Goal: Task Accomplishment & Management: Complete application form

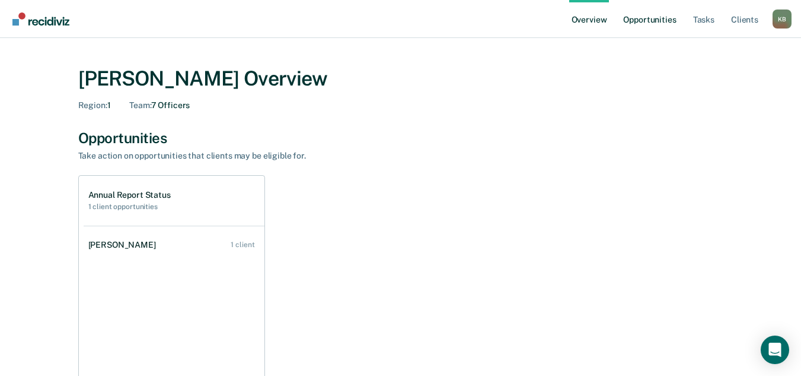
click at [653, 21] on link "Opportunities" at bounding box center [650, 19] width 58 height 38
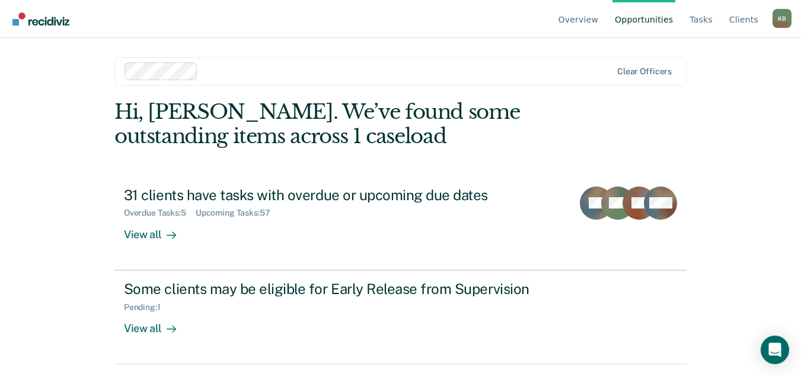
click at [53, 167] on div "Overview Opportunities Tasks Client s [PERSON_NAME] K B Profile How it works Lo…" at bounding box center [400, 188] width 801 height 376
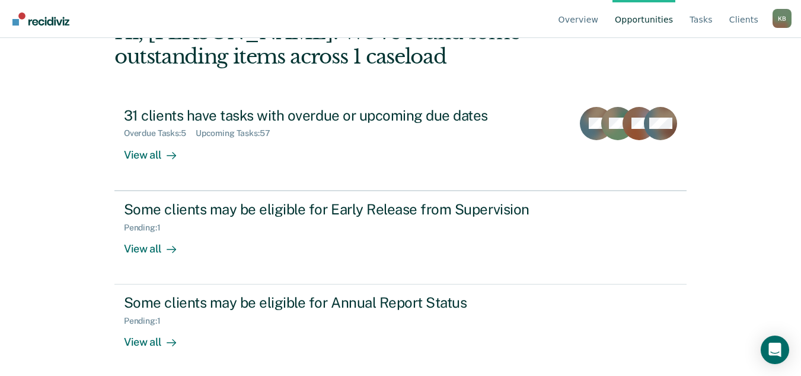
scroll to position [81, 0]
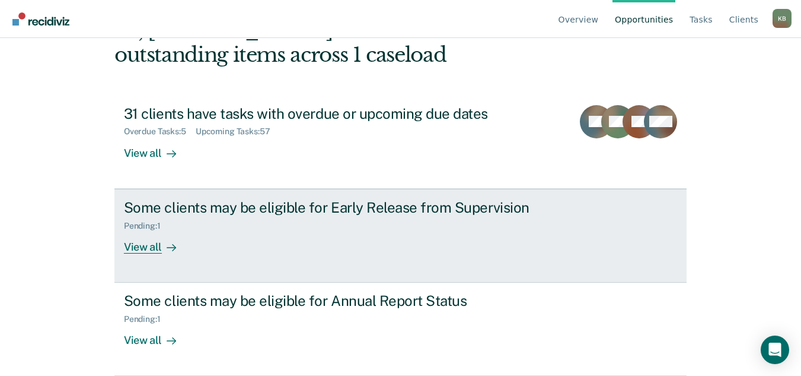
click at [130, 247] on div "View all" at bounding box center [157, 241] width 66 height 23
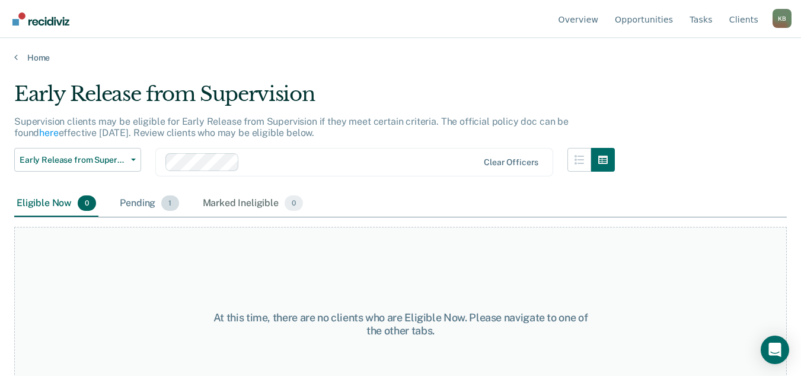
click at [141, 202] on div "Pending 1" at bounding box center [148, 203] width 63 height 26
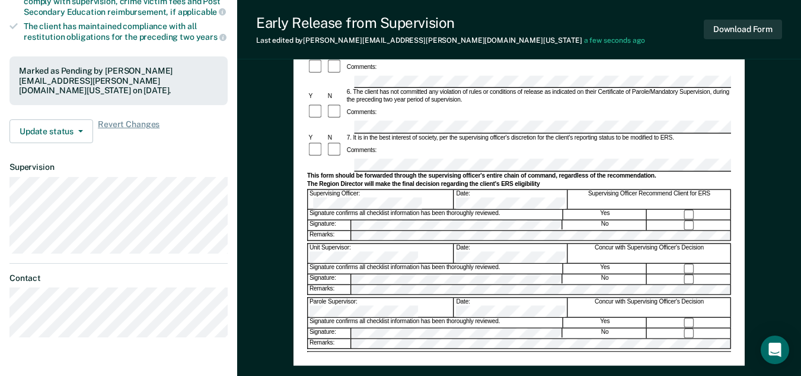
scroll to position [322, 0]
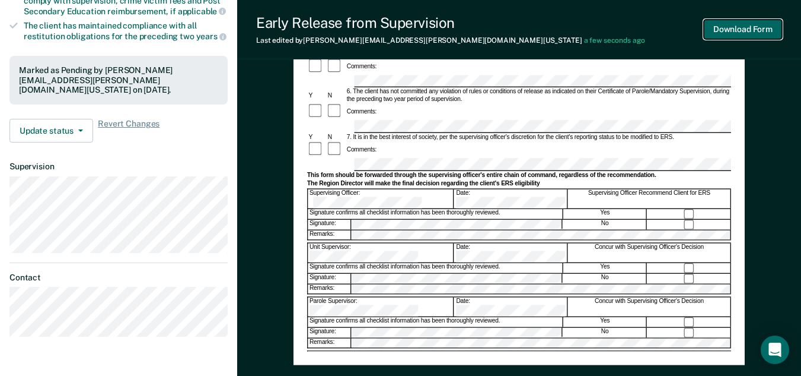
click at [775, 30] on button "Download Form" at bounding box center [743, 30] width 78 height 20
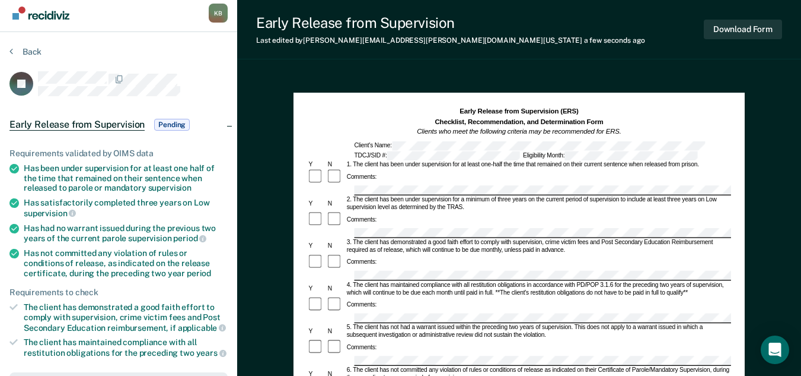
scroll to position [0, 0]
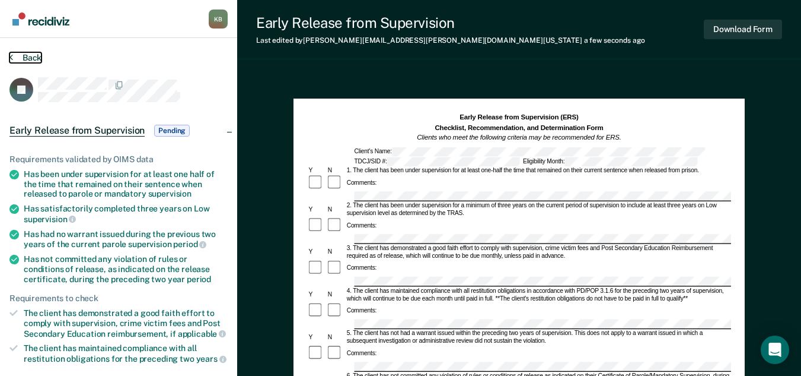
click at [30, 58] on button "Back" at bounding box center [25, 57] width 32 height 11
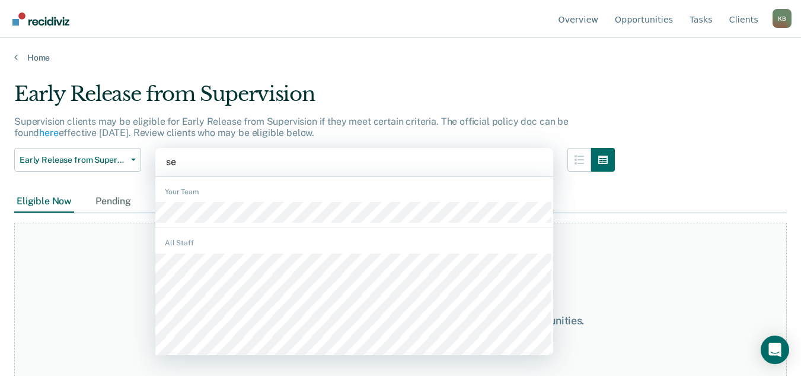
type input "sed"
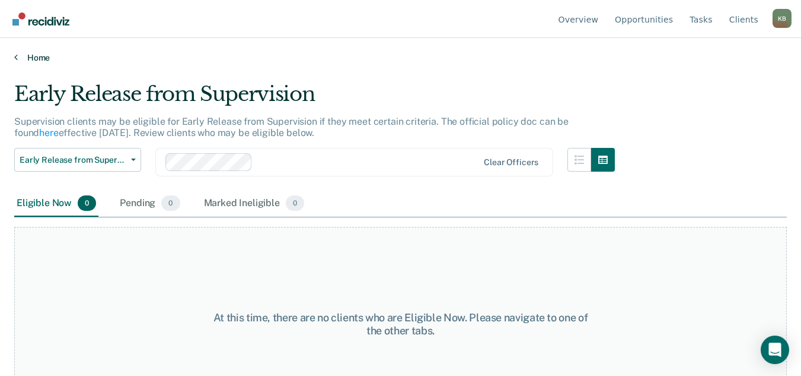
click at [34, 60] on link "Home" at bounding box center [400, 57] width 773 height 11
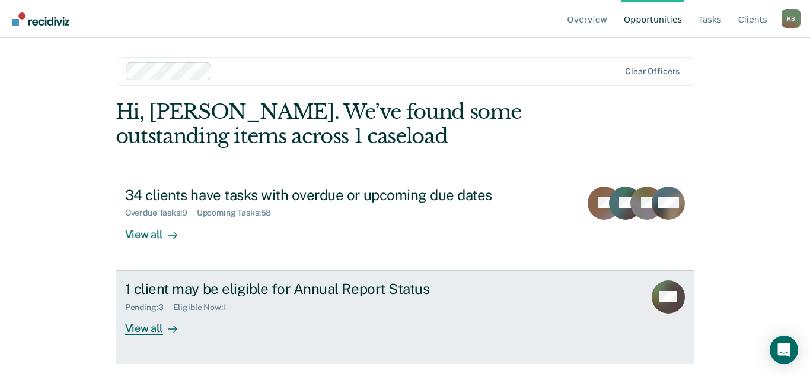
click at [150, 327] on div "View all" at bounding box center [158, 322] width 66 height 23
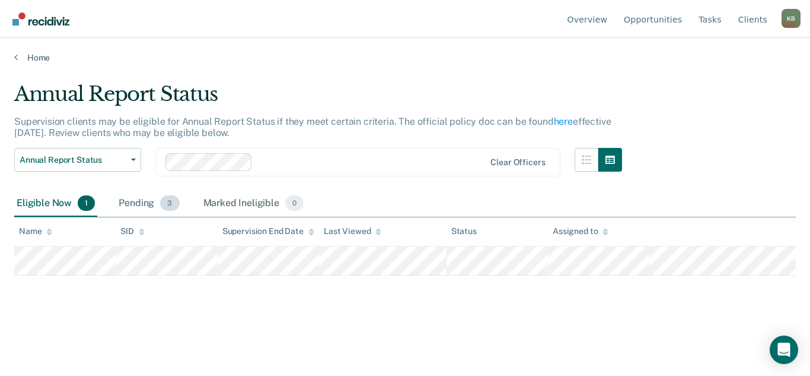
click at [142, 198] on div "Pending 3" at bounding box center [148, 203] width 65 height 26
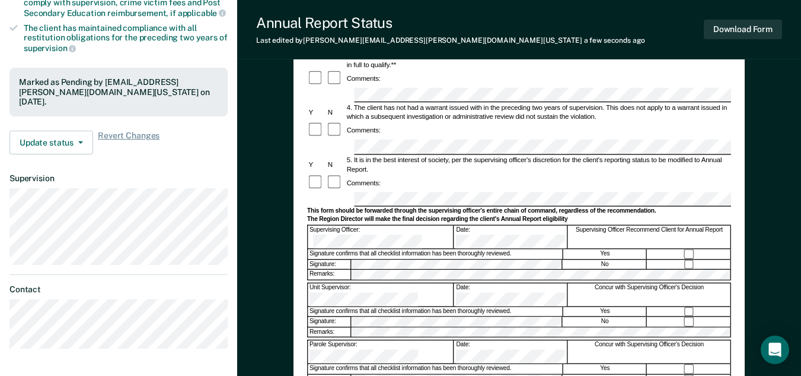
scroll to position [237, 0]
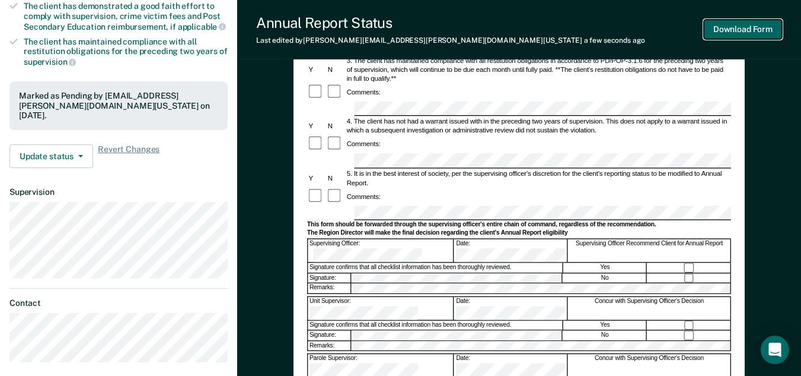
click at [742, 28] on button "Download Form" at bounding box center [743, 30] width 78 height 20
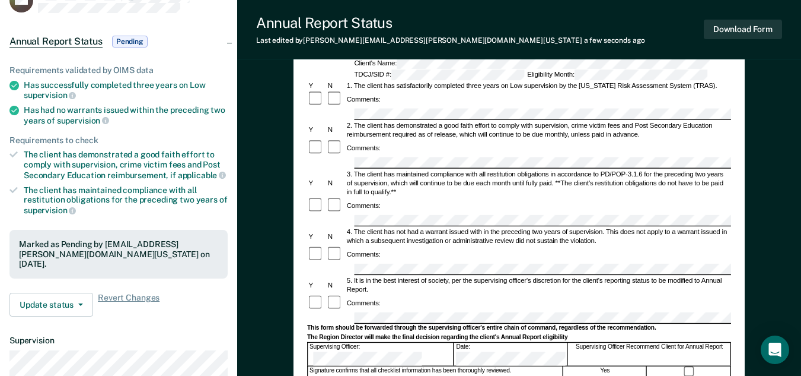
scroll to position [0, 0]
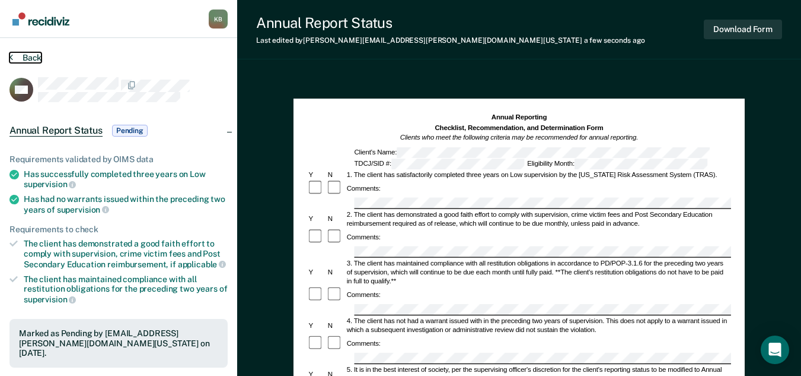
click at [27, 55] on button "Back" at bounding box center [25, 57] width 32 height 11
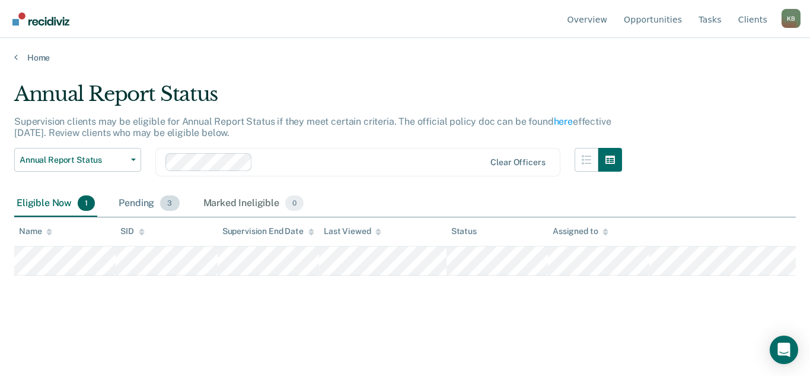
click at [139, 204] on div "Pending 3" at bounding box center [148, 203] width 65 height 26
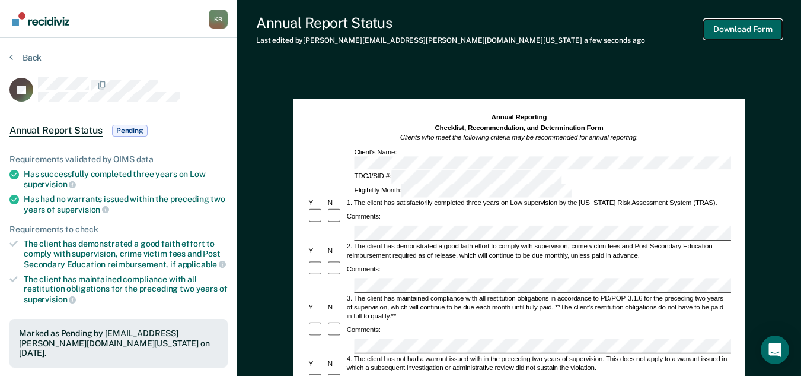
click at [744, 30] on button "Download Form" at bounding box center [743, 30] width 78 height 20
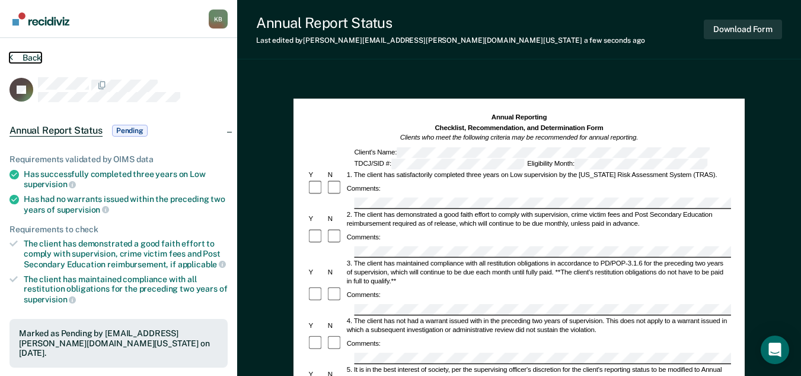
click at [29, 53] on button "Back" at bounding box center [25, 57] width 32 height 11
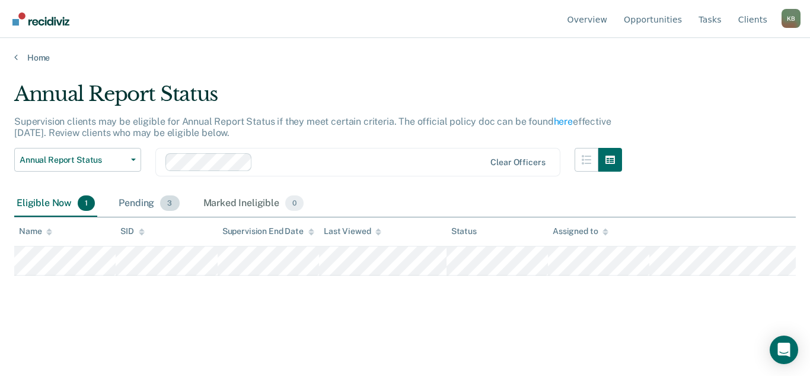
click at [147, 202] on div "Pending 3" at bounding box center [148, 203] width 65 height 26
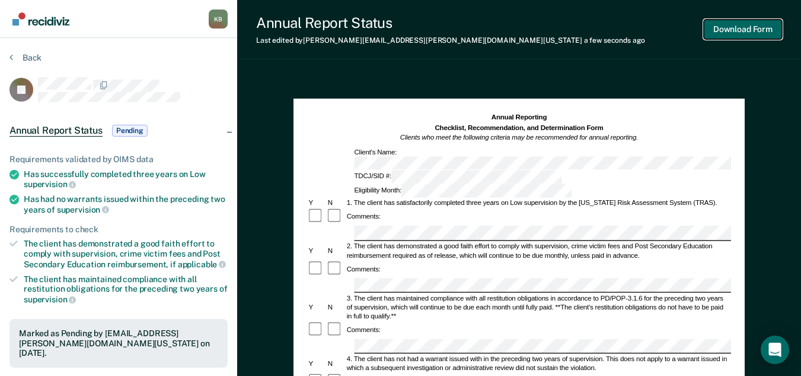
click at [747, 32] on button "Download Form" at bounding box center [743, 30] width 78 height 20
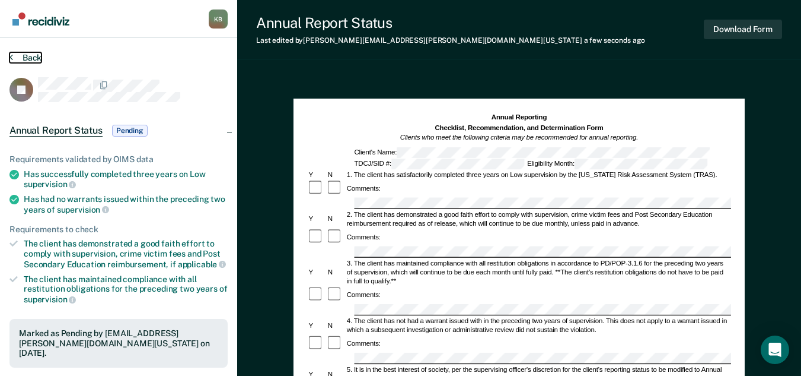
click at [37, 58] on button "Back" at bounding box center [25, 57] width 32 height 11
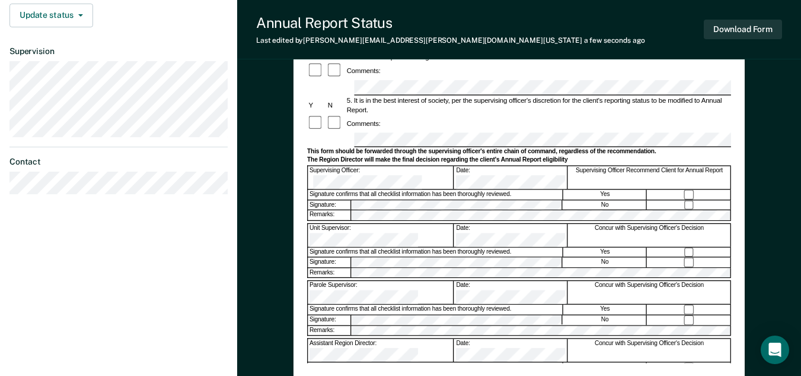
scroll to position [297, 0]
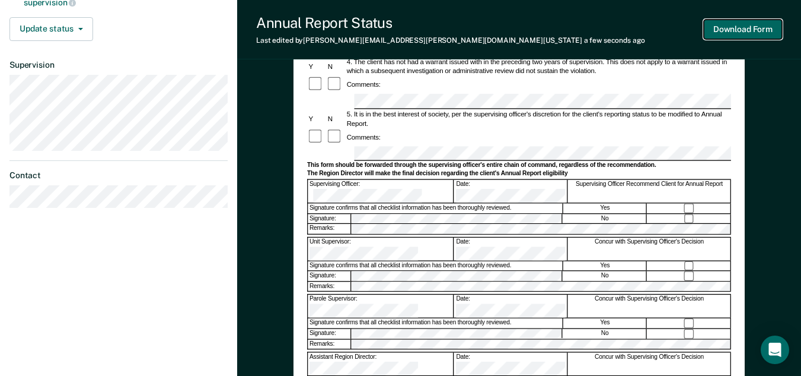
click at [774, 32] on button "Download Form" at bounding box center [743, 30] width 78 height 20
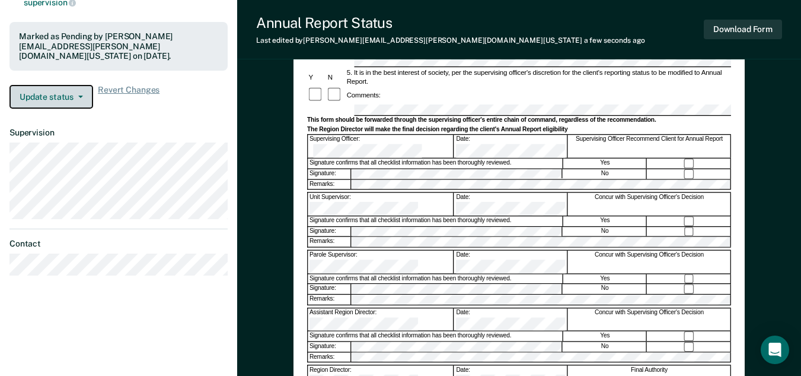
click at [74, 96] on span "button" at bounding box center [78, 97] width 9 height 2
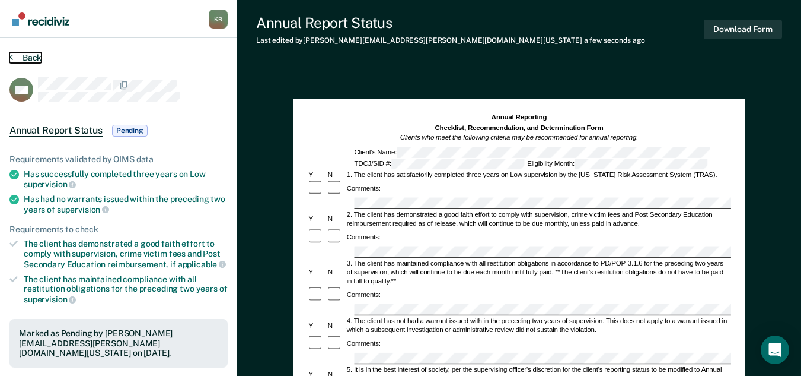
click at [31, 55] on button "Back" at bounding box center [25, 57] width 32 height 11
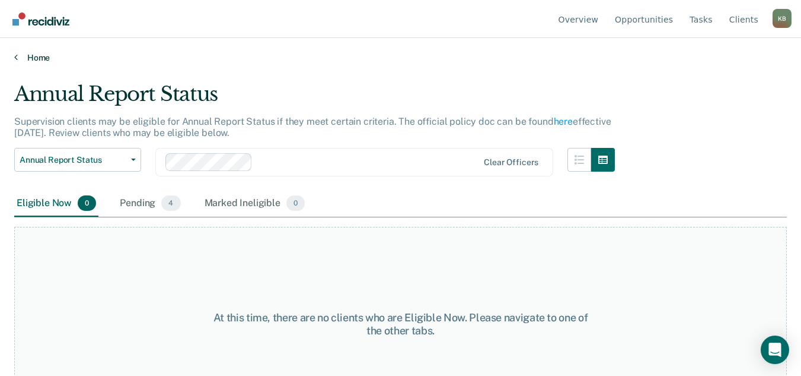
click at [44, 59] on link "Home" at bounding box center [400, 57] width 773 height 11
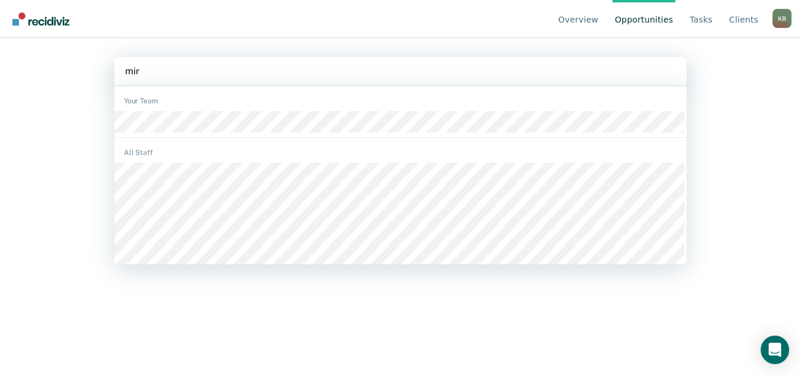
type input "[PERSON_NAME]"
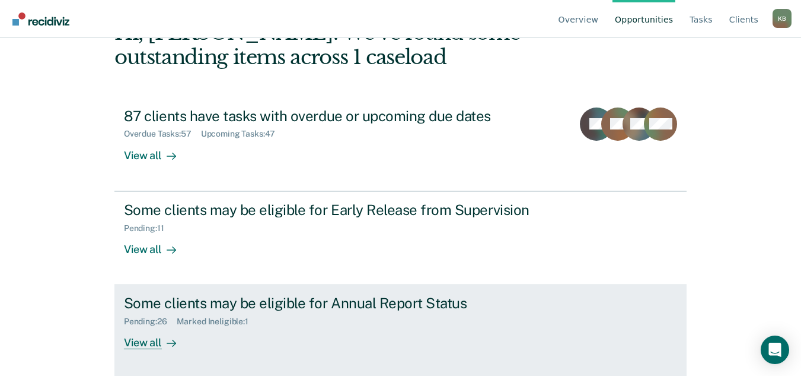
scroll to position [81, 0]
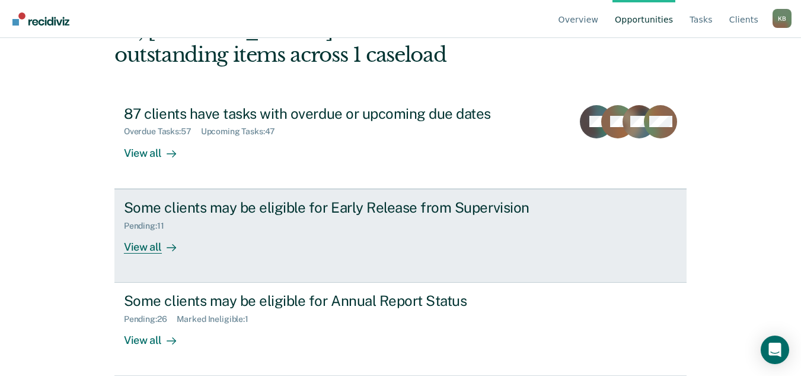
click at [139, 248] on div "View all" at bounding box center [157, 241] width 66 height 23
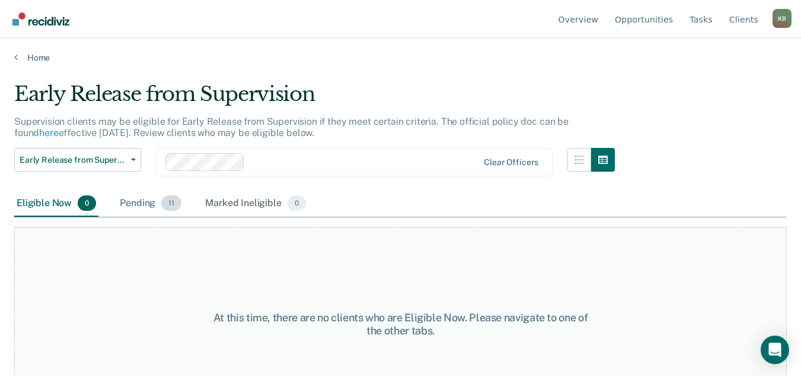
click at [135, 204] on div "Pending 11" at bounding box center [150, 203] width 66 height 26
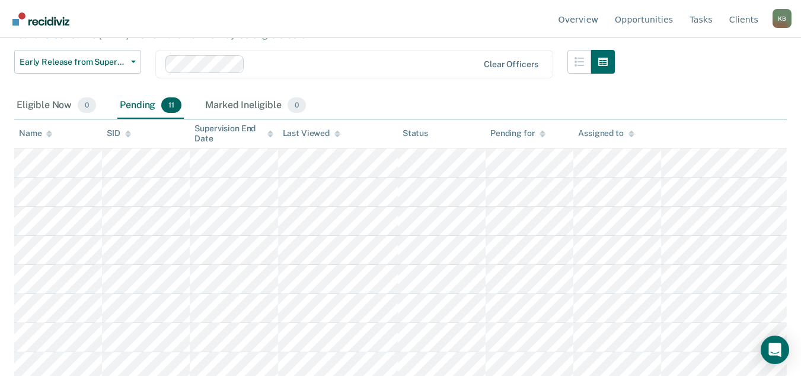
scroll to position [119, 0]
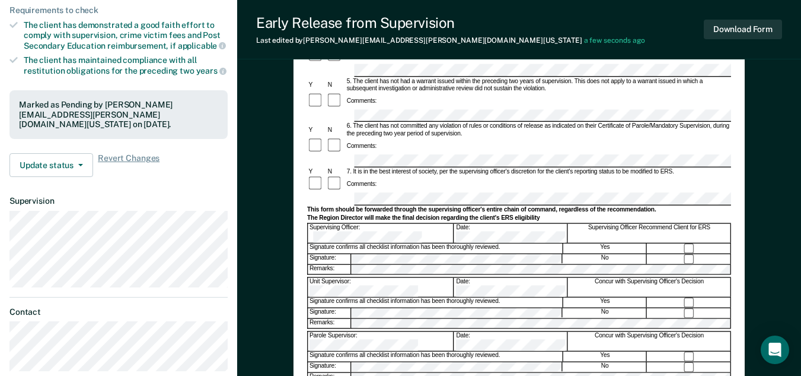
scroll to position [301, 0]
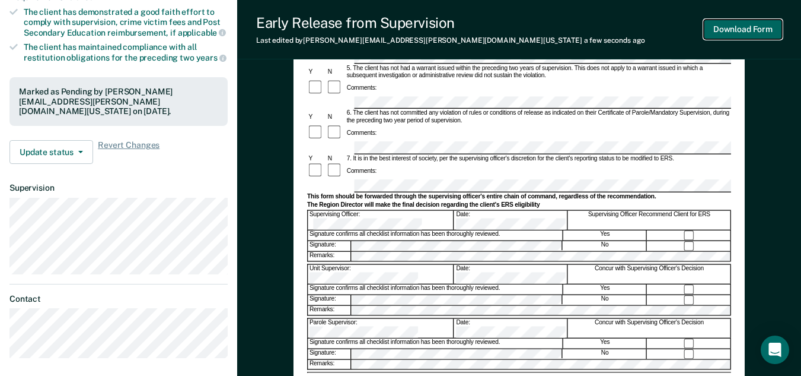
click at [756, 34] on button "Download Form" at bounding box center [743, 30] width 78 height 20
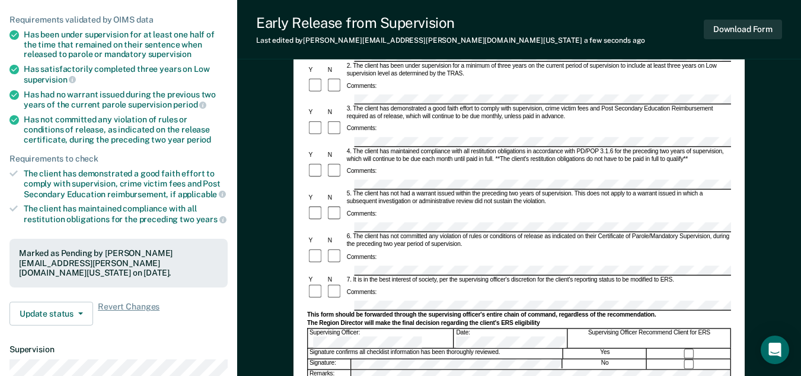
scroll to position [0, 0]
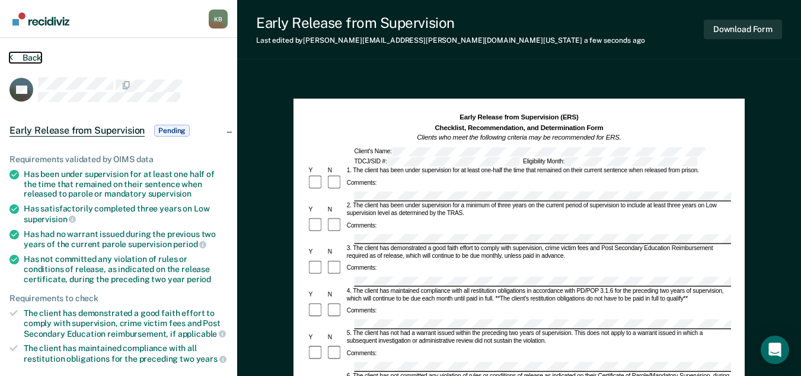
click at [27, 61] on button "Back" at bounding box center [25, 57] width 32 height 11
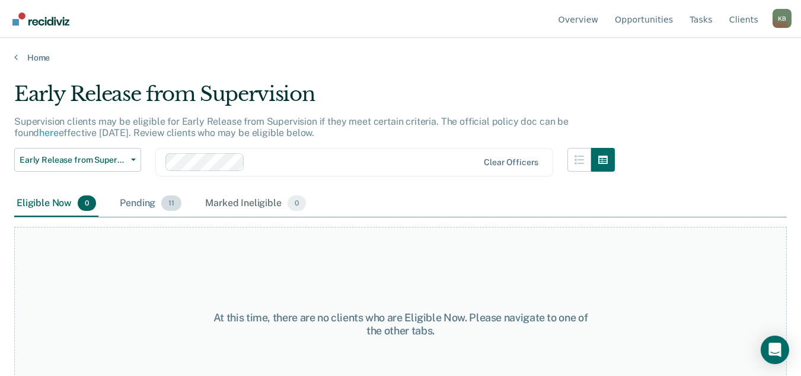
click at [139, 204] on div "Pending 11" at bounding box center [150, 203] width 66 height 26
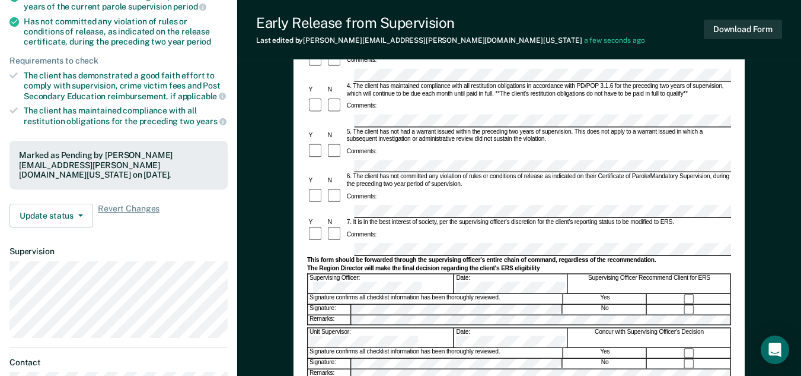
scroll to position [297, 0]
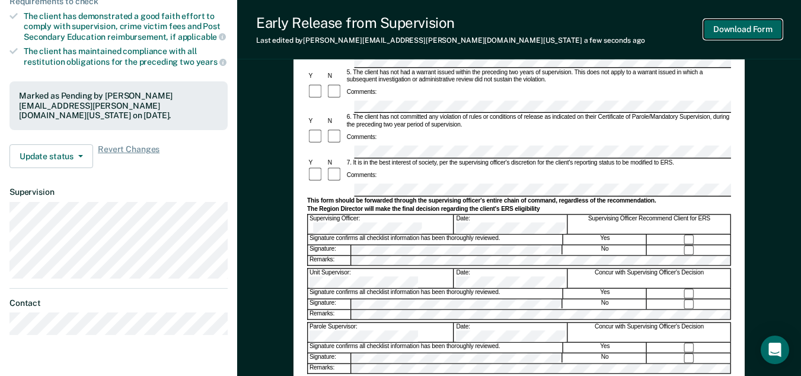
click at [720, 31] on button "Download Form" at bounding box center [743, 30] width 78 height 20
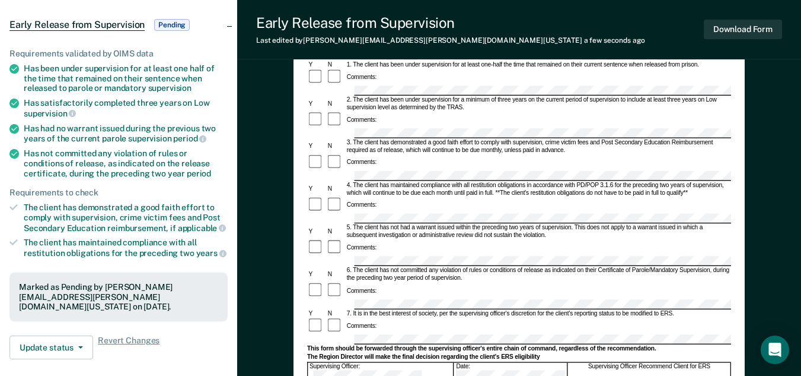
scroll to position [0, 0]
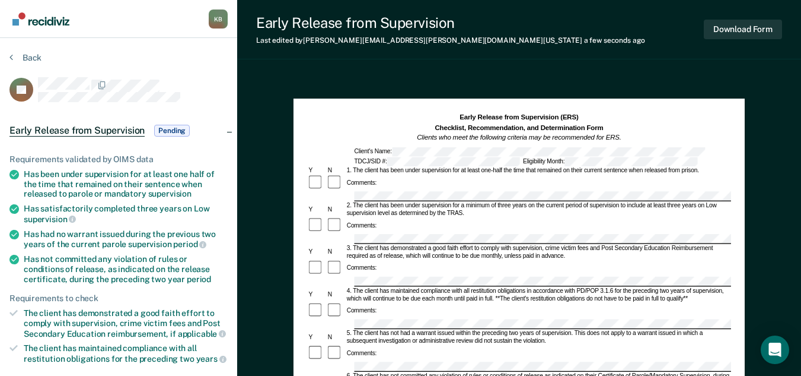
click at [31, 52] on section "Back SL Early Release from Supervision Pending Requirements validated by OIMS d…" at bounding box center [118, 346] width 237 height 617
click at [30, 56] on button "Back" at bounding box center [25, 57] width 32 height 11
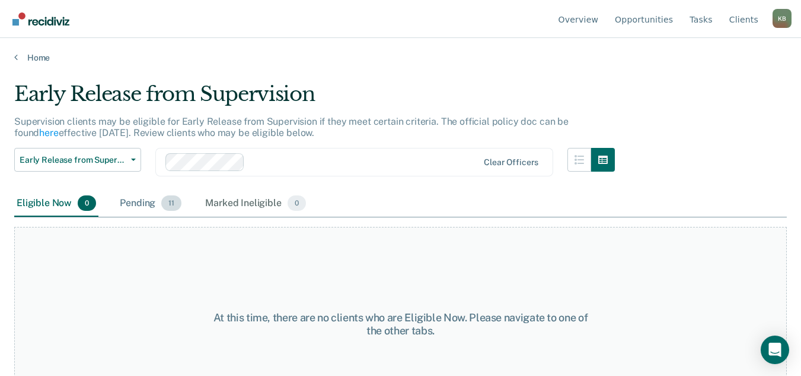
click at [131, 200] on div "Pending 11" at bounding box center [150, 203] width 66 height 26
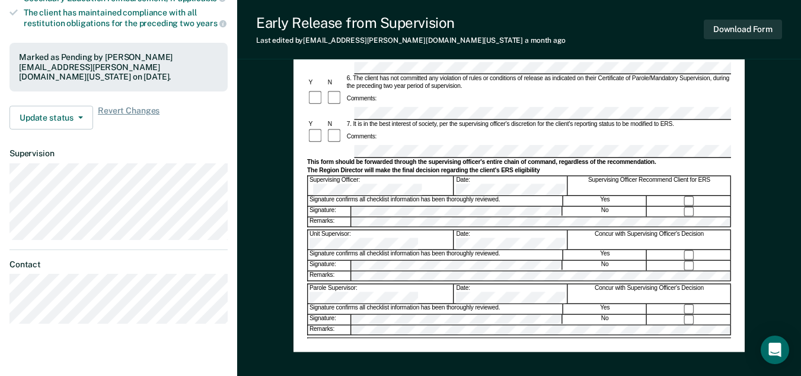
scroll to position [356, 0]
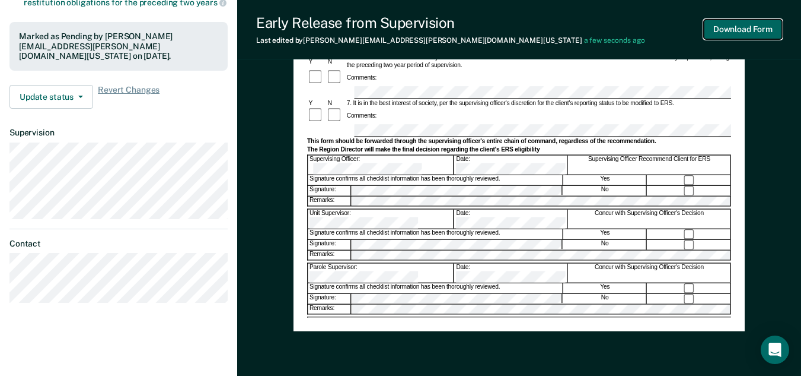
click at [748, 30] on button "Download Form" at bounding box center [743, 30] width 78 height 20
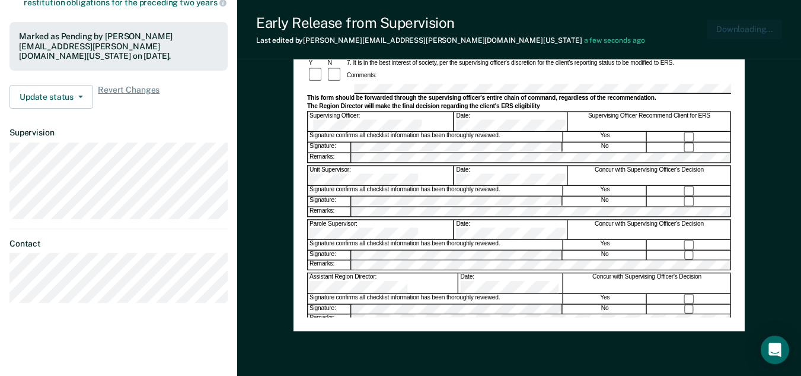
scroll to position [0, 0]
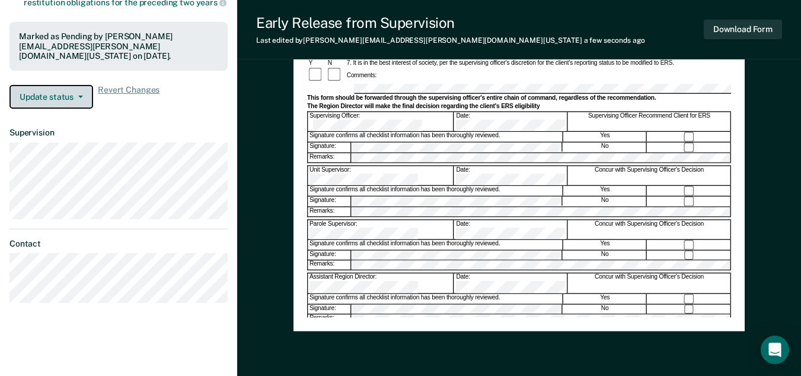
click at [55, 85] on button "Update status" at bounding box center [51, 97] width 84 height 24
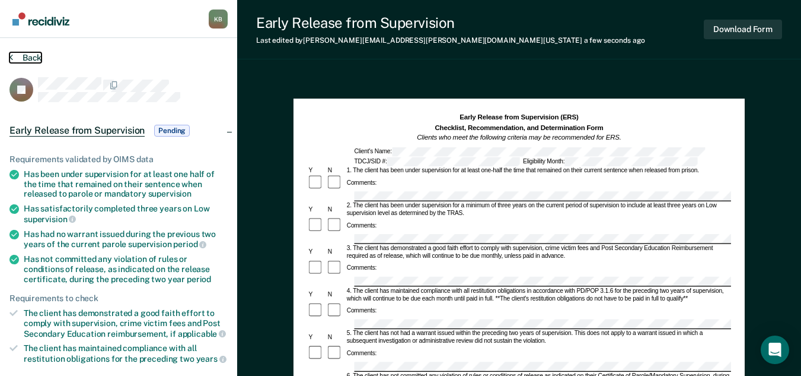
click at [33, 55] on button "Back" at bounding box center [25, 57] width 32 height 11
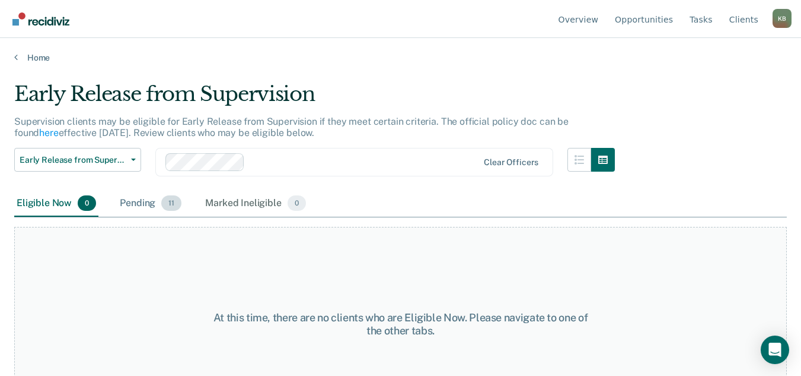
click at [134, 199] on div "Pending 11" at bounding box center [150, 203] width 66 height 26
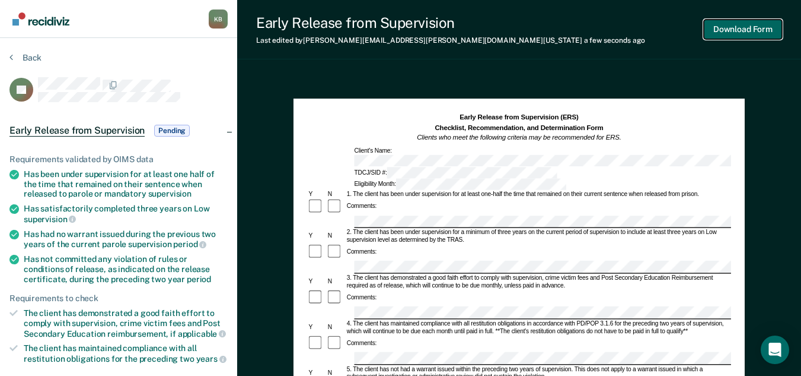
click at [765, 31] on button "Download Form" at bounding box center [743, 30] width 78 height 20
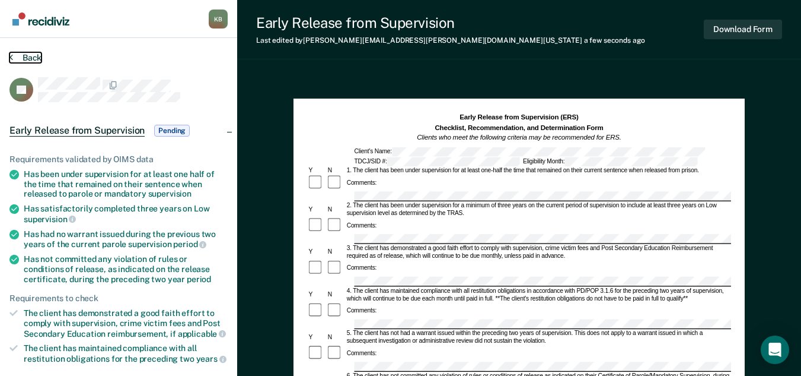
click at [34, 58] on button "Back" at bounding box center [25, 57] width 32 height 11
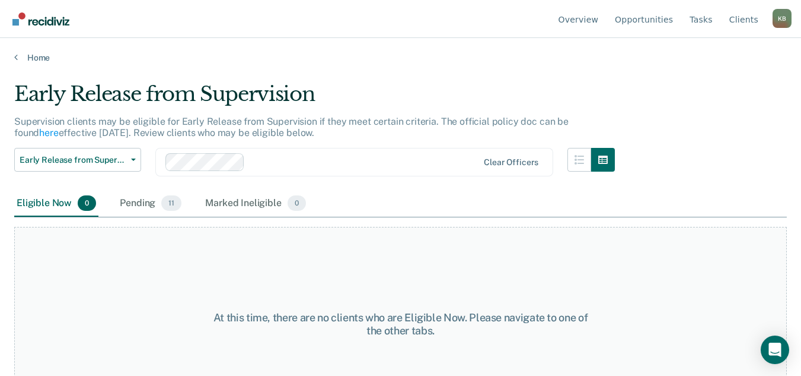
drag, startPoint x: 141, startPoint y: 205, endPoint x: 364, endPoint y: 183, distance: 224.1
click at [142, 206] on div "Pending 11" at bounding box center [150, 203] width 66 height 26
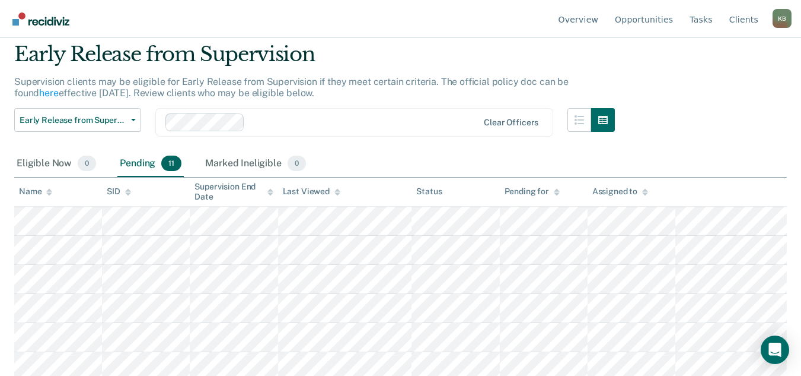
scroll to position [59, 0]
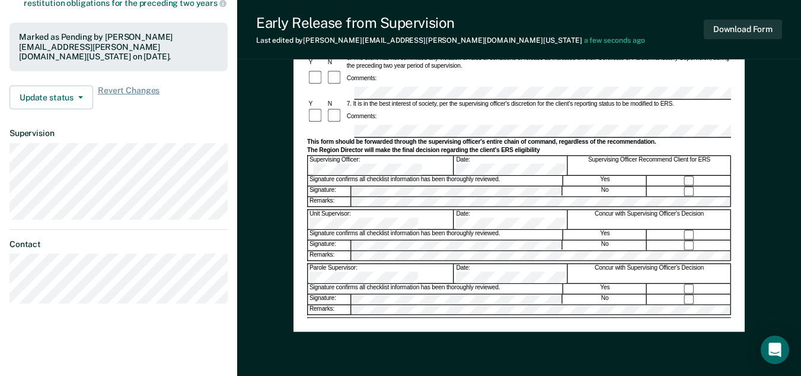
scroll to position [356, 0]
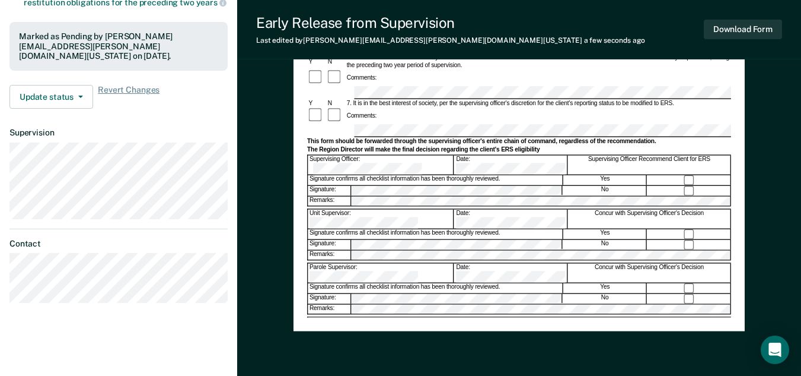
click at [507, 208] on div "Unit Supervisor: Date: Concur with Supervising Officer's Decision" at bounding box center [519, 218] width 424 height 20
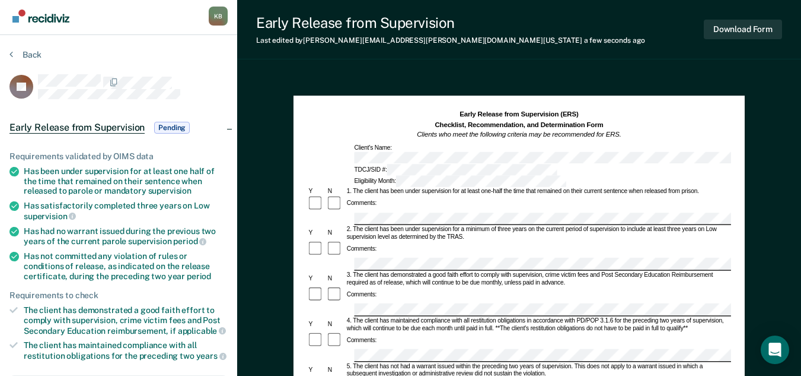
scroll to position [0, 0]
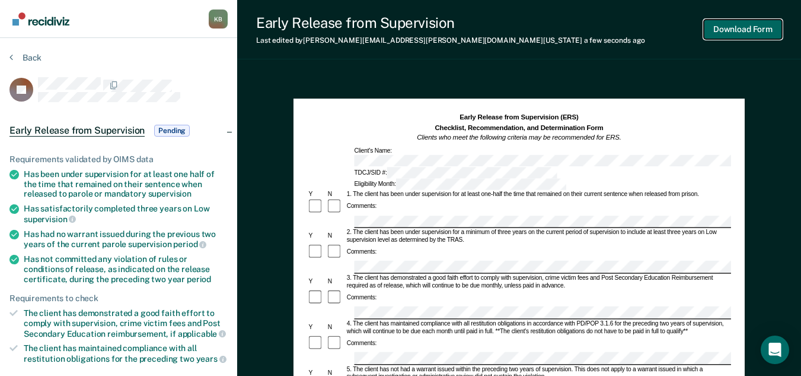
click at [754, 29] on button "Download Form" at bounding box center [743, 30] width 78 height 20
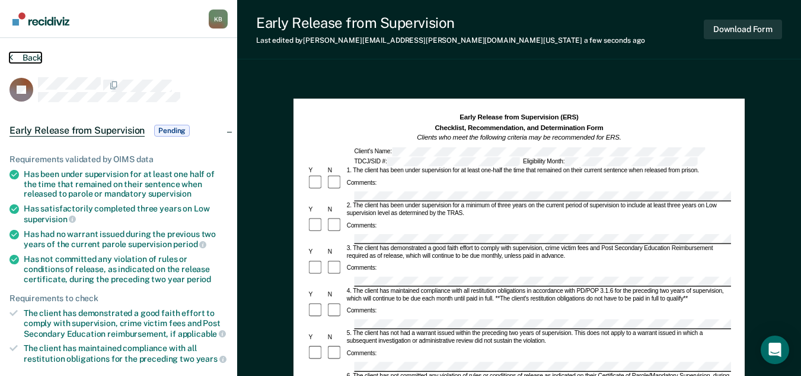
click at [33, 58] on button "Back" at bounding box center [25, 57] width 32 height 11
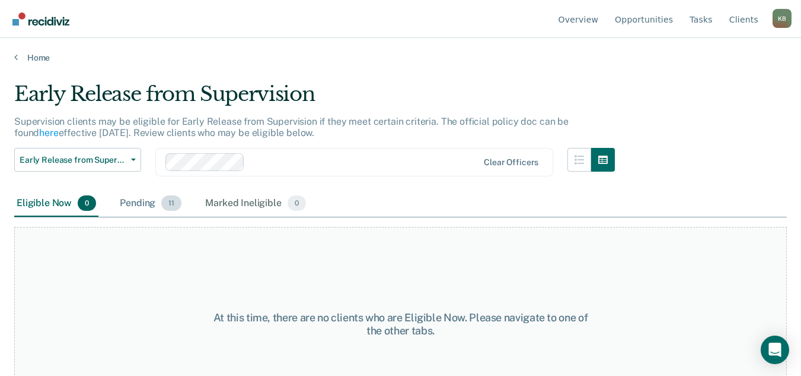
drag, startPoint x: 141, startPoint y: 199, endPoint x: 183, endPoint y: 200, distance: 41.5
click at [141, 199] on div "Pending 11" at bounding box center [150, 203] width 66 height 26
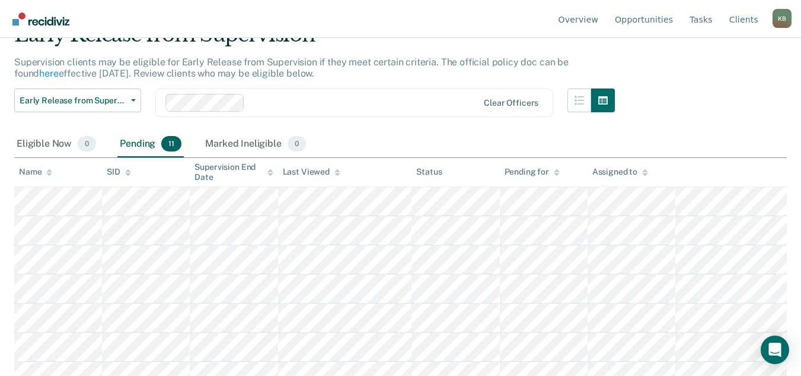
scroll to position [119, 0]
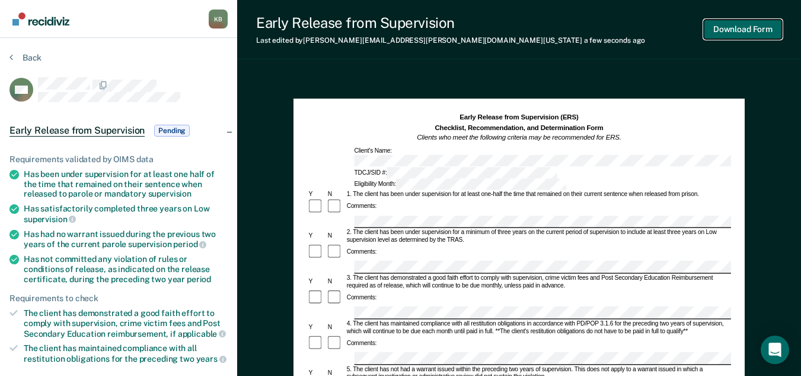
click at [770, 39] on button "Download Form" at bounding box center [743, 30] width 78 height 20
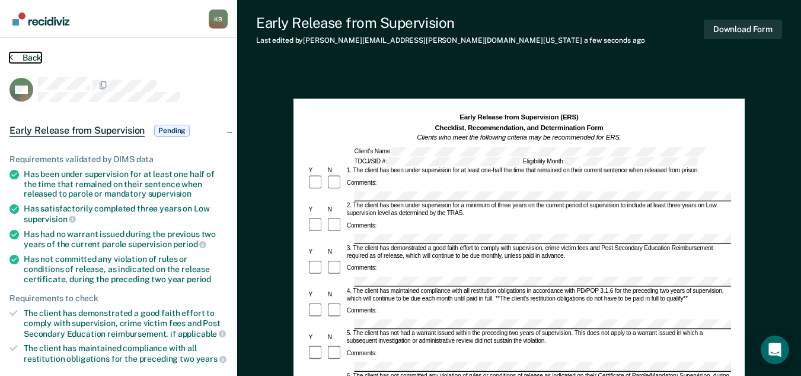
click at [30, 58] on button "Back" at bounding box center [25, 57] width 32 height 11
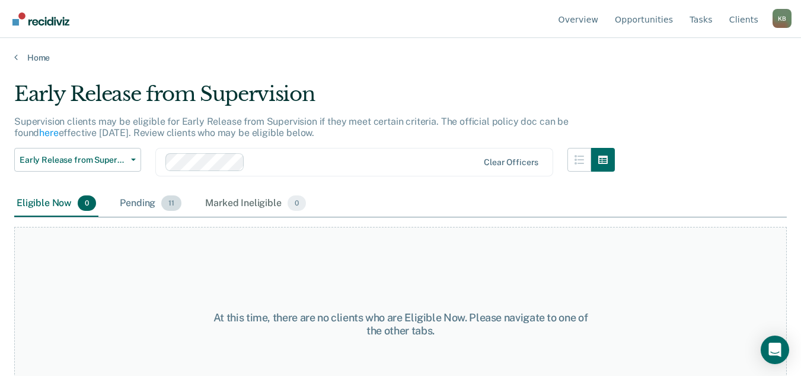
drag, startPoint x: 143, startPoint y: 207, endPoint x: 165, endPoint y: 201, distance: 22.7
click at [143, 207] on div "Pending 11" at bounding box center [150, 203] width 66 height 26
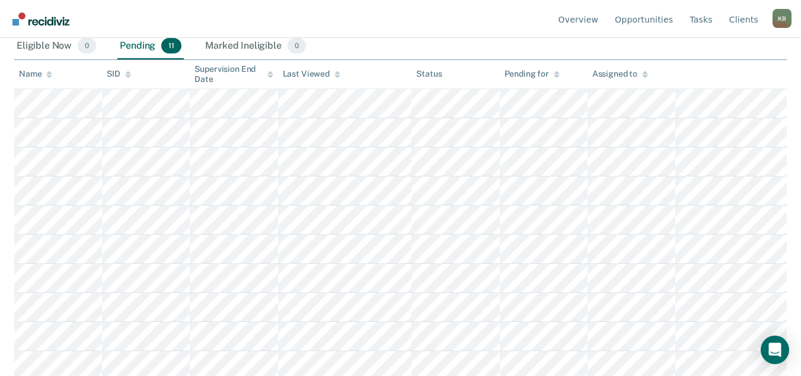
scroll to position [190, 0]
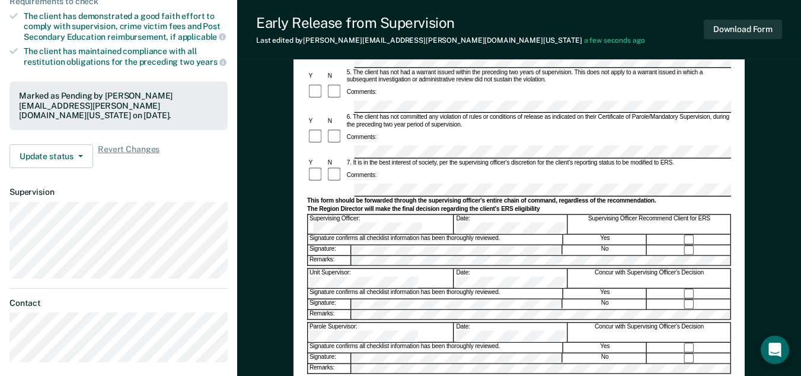
scroll to position [356, 0]
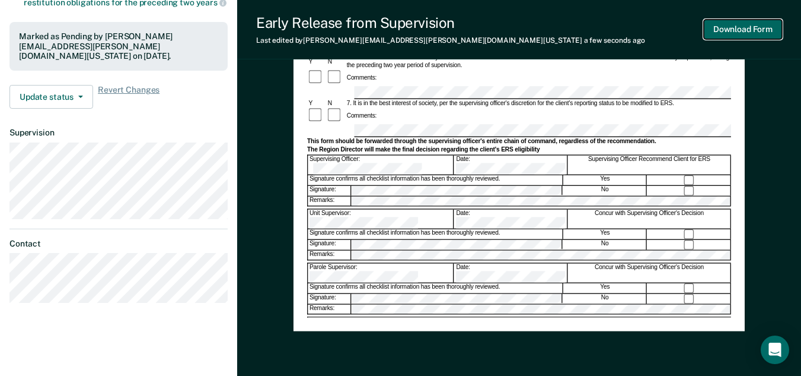
click at [759, 34] on button "Download Form" at bounding box center [743, 30] width 78 height 20
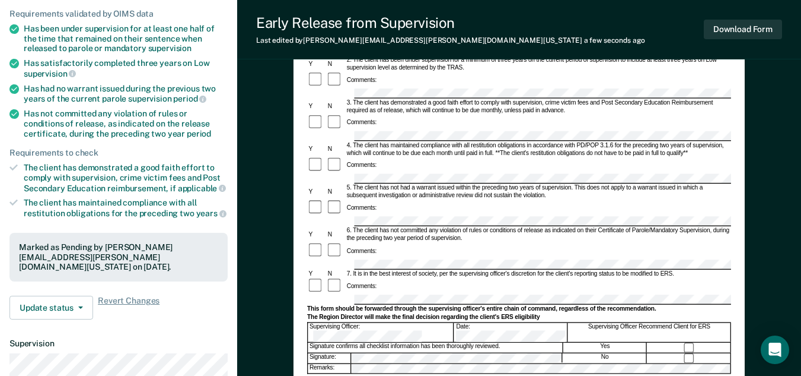
scroll to position [0, 0]
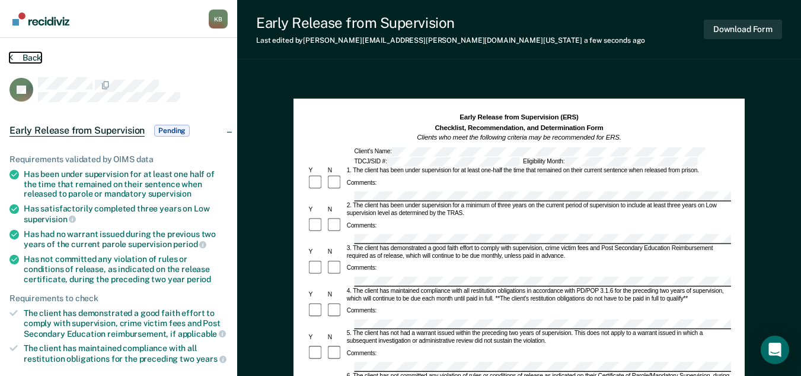
click at [28, 59] on button "Back" at bounding box center [25, 57] width 32 height 11
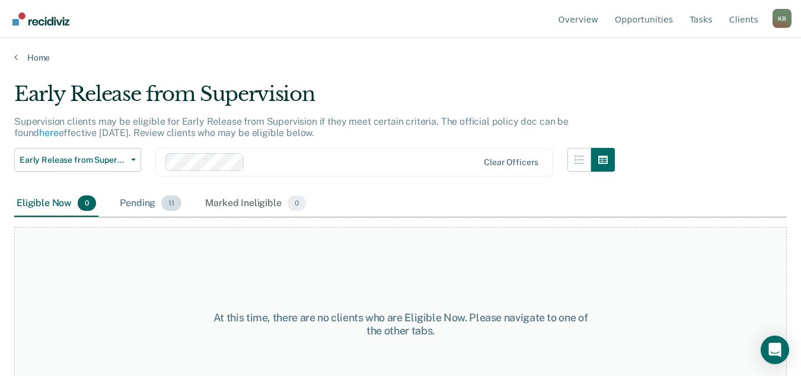
click at [136, 204] on div "Pending 11" at bounding box center [150, 203] width 66 height 26
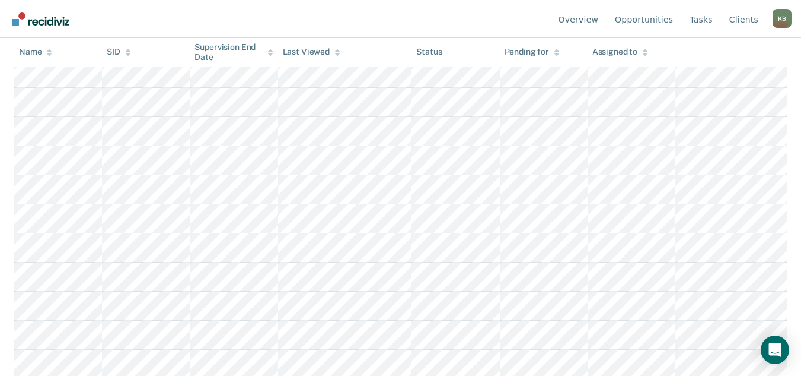
scroll to position [190, 0]
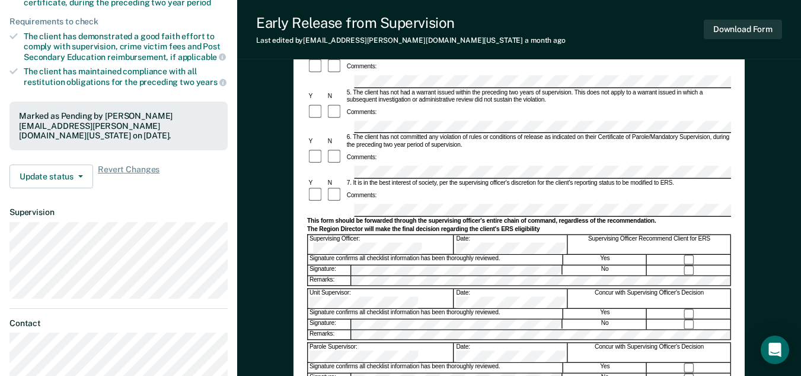
scroll to position [297, 0]
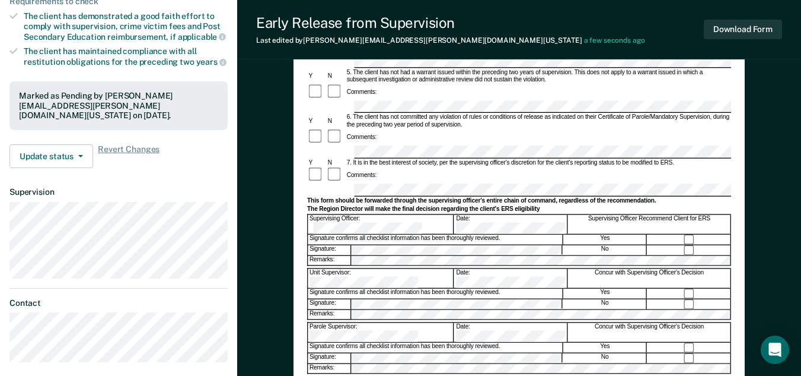
click at [771, 27] on button "Download Form" at bounding box center [743, 30] width 78 height 20
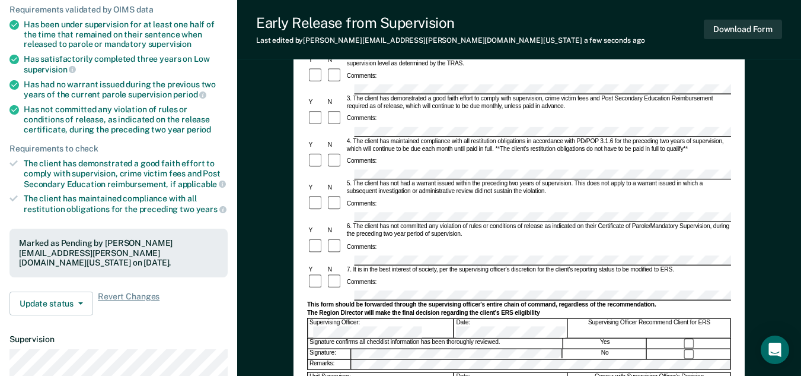
scroll to position [0, 0]
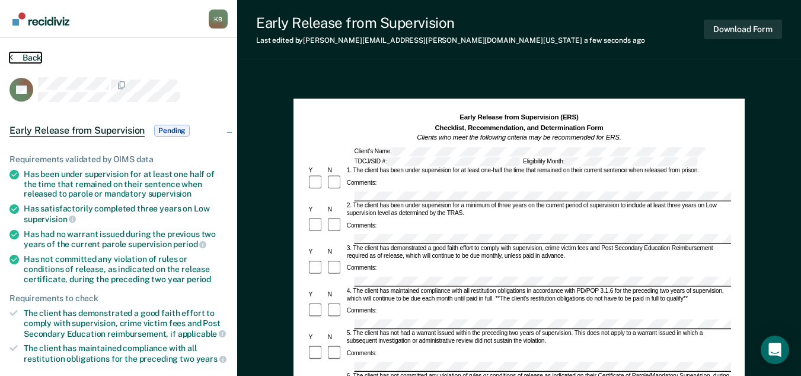
click at [39, 58] on button "Back" at bounding box center [25, 57] width 32 height 11
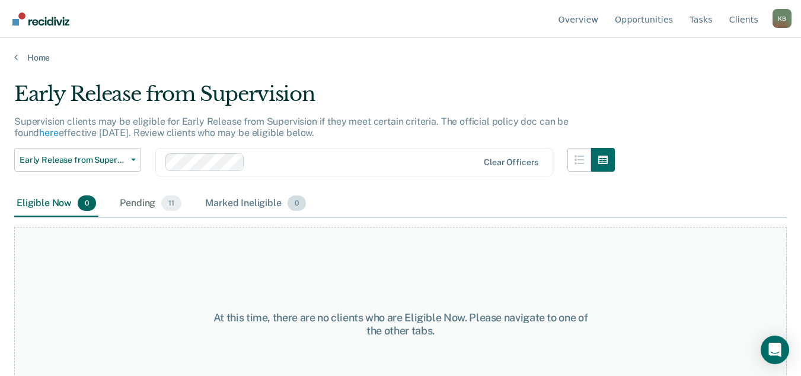
drag, startPoint x: 148, startPoint y: 206, endPoint x: 233, endPoint y: 193, distance: 85.7
click at [148, 206] on div "Pending 11" at bounding box center [150, 203] width 66 height 26
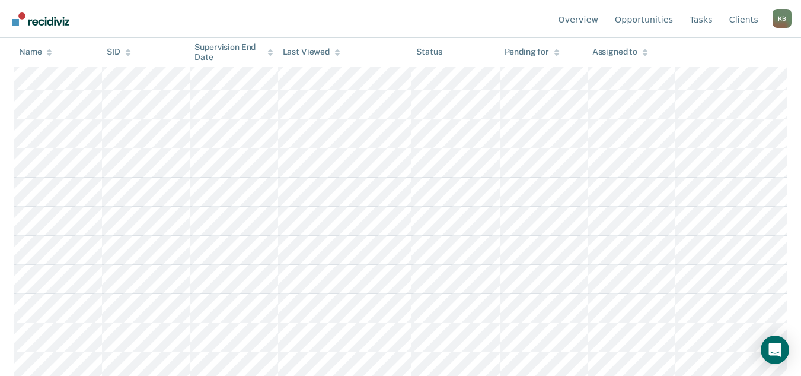
scroll to position [190, 0]
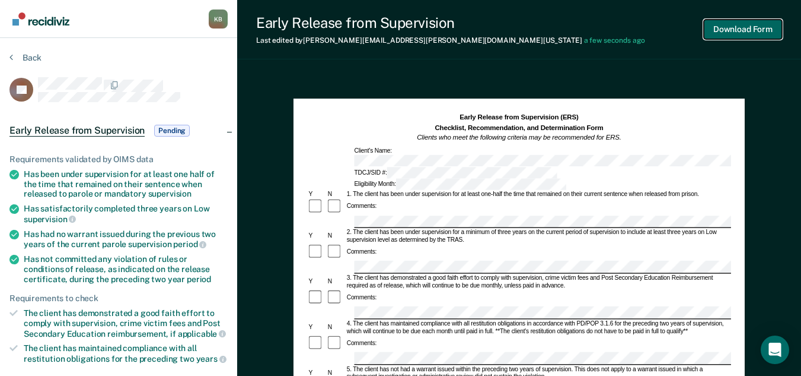
click at [761, 33] on button "Download Form" at bounding box center [743, 30] width 78 height 20
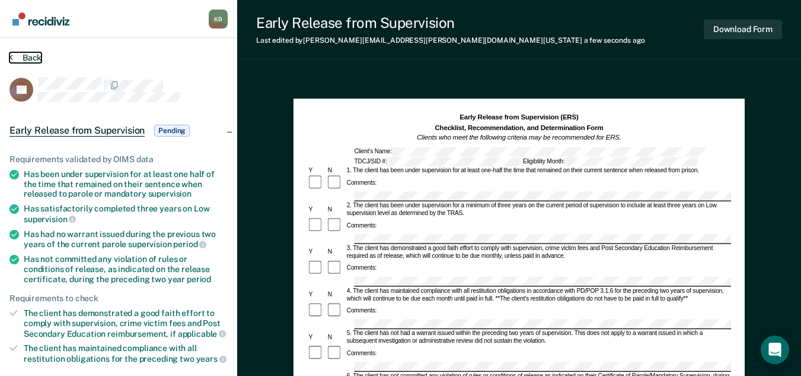
click at [21, 55] on button "Back" at bounding box center [25, 57] width 32 height 11
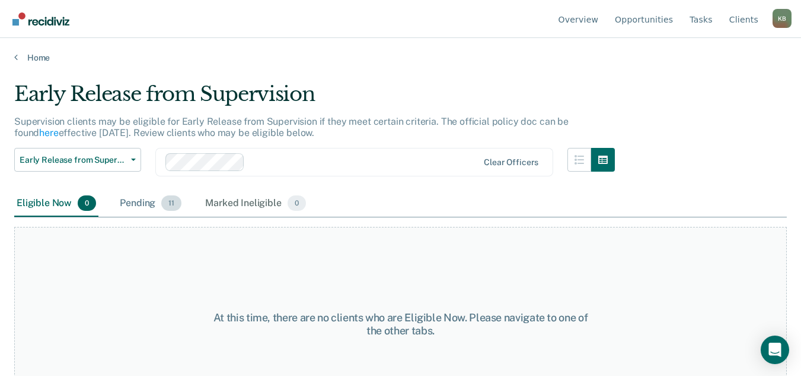
click at [139, 204] on div "Pending 11" at bounding box center [150, 203] width 66 height 26
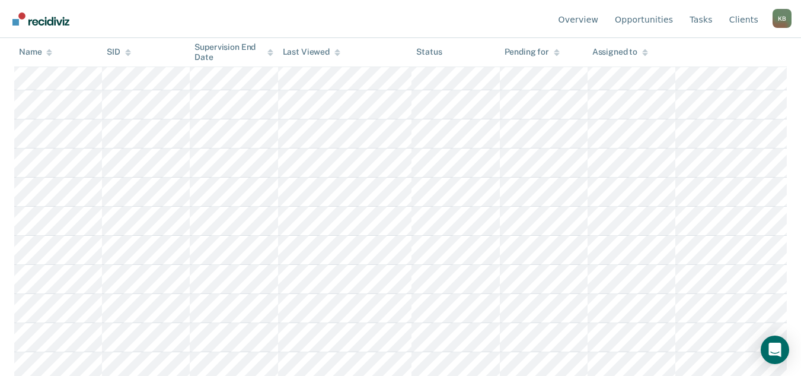
scroll to position [190, 0]
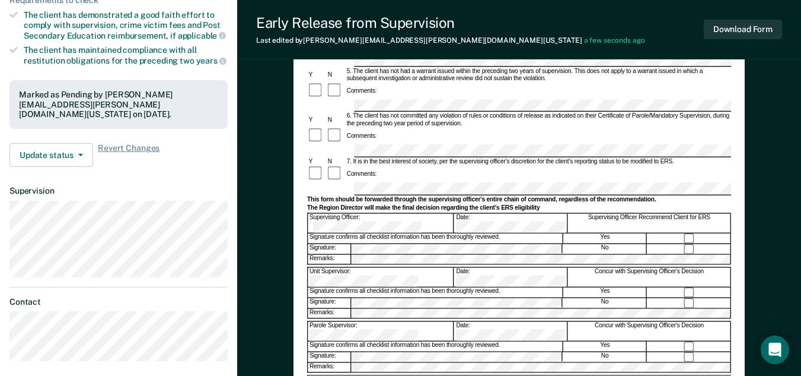
scroll to position [356, 0]
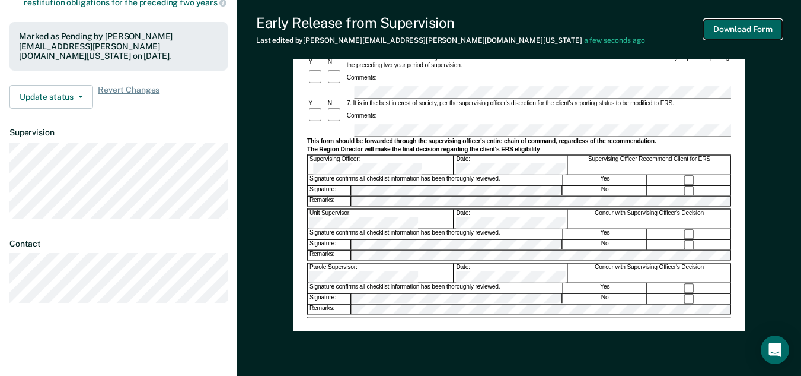
click at [755, 35] on button "Download Form" at bounding box center [743, 30] width 78 height 20
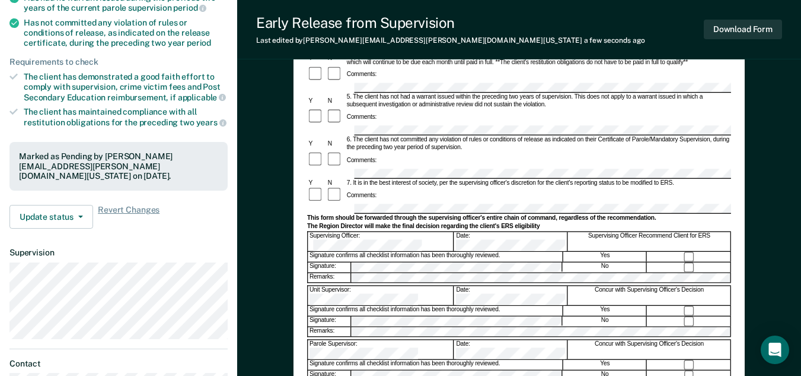
scroll to position [59, 0]
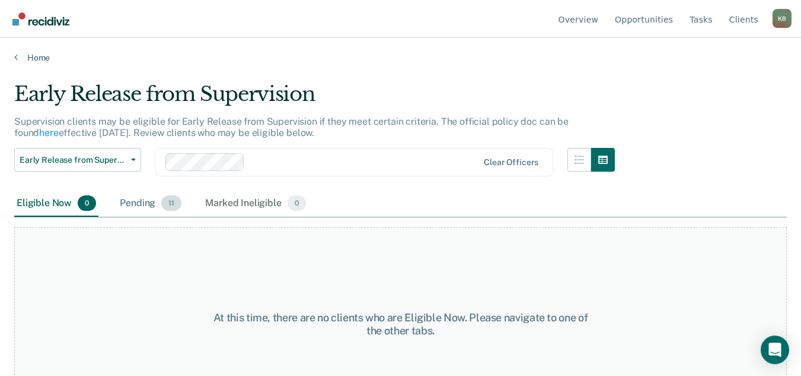
click at [137, 202] on div "Pending 11" at bounding box center [150, 203] width 66 height 26
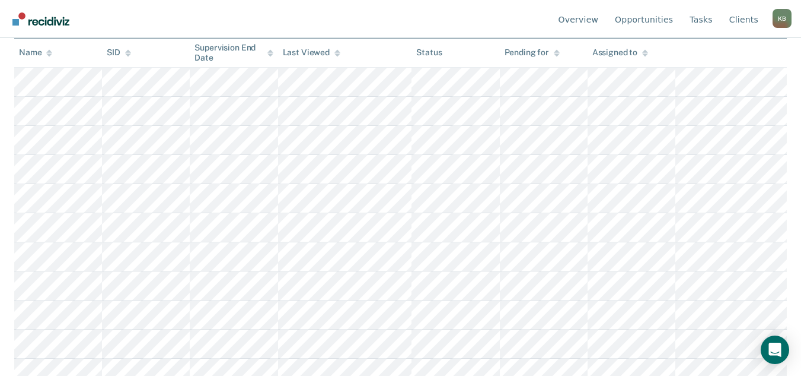
scroll to position [190, 0]
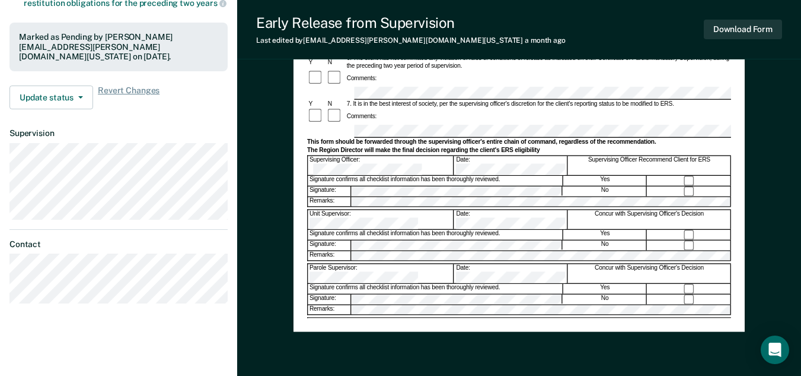
scroll to position [356, 0]
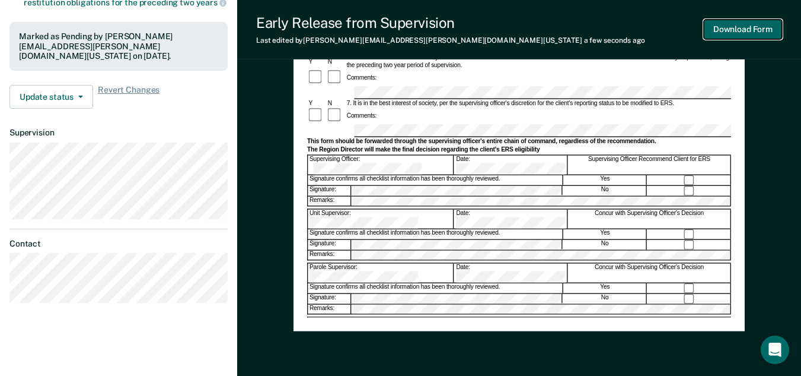
click at [753, 32] on button "Download Form" at bounding box center [743, 30] width 78 height 20
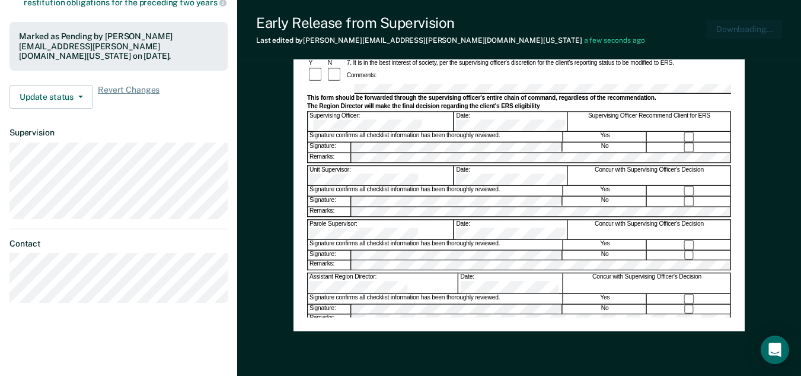
scroll to position [0, 0]
click at [112, 85] on span "Revert Changes" at bounding box center [129, 97] width 62 height 24
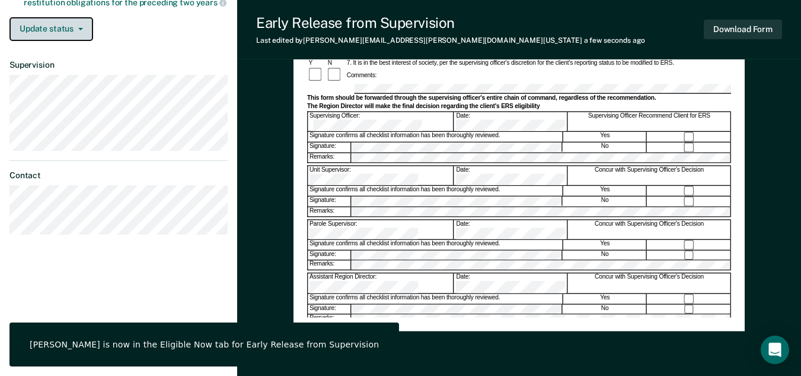
click at [70, 28] on button "Update status" at bounding box center [51, 29] width 84 height 24
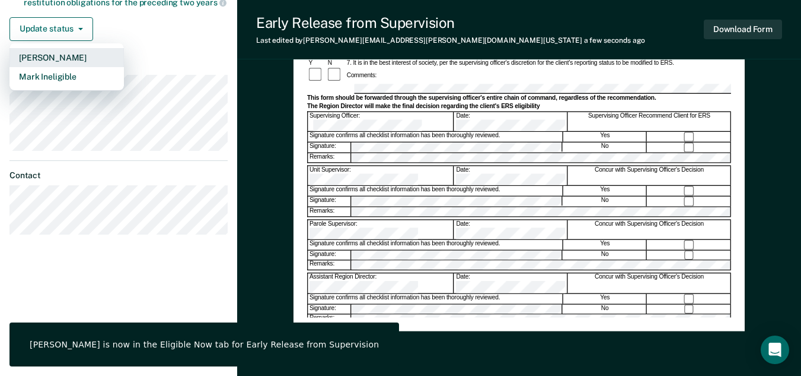
click at [70, 59] on button "[PERSON_NAME]" at bounding box center [66, 57] width 114 height 19
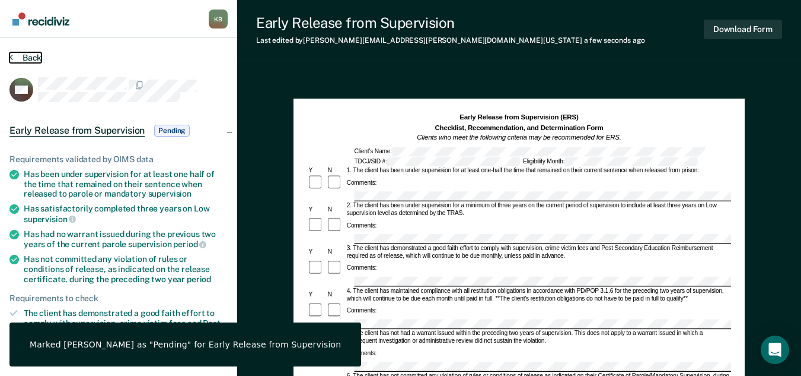
click at [35, 59] on button "Back" at bounding box center [25, 57] width 32 height 11
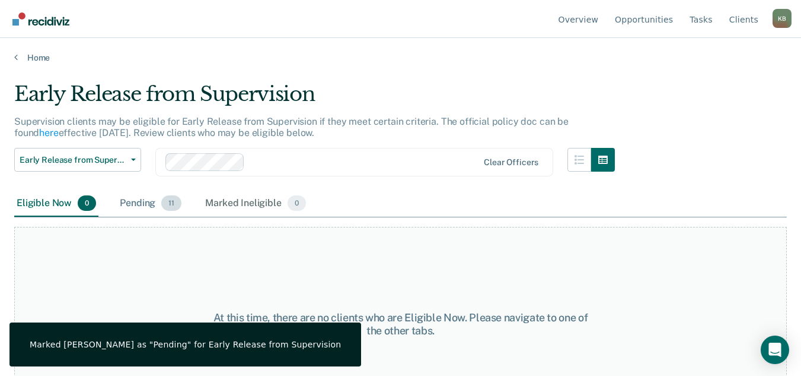
click at [139, 201] on div "Pending 11" at bounding box center [150, 203] width 66 height 26
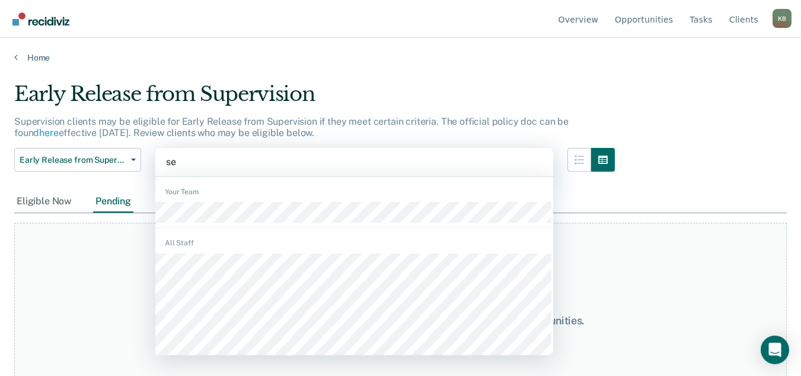
type input "sed"
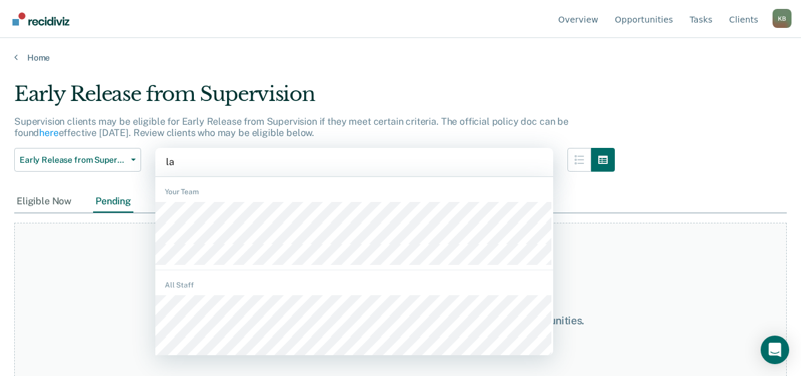
type input "[PERSON_NAME]"
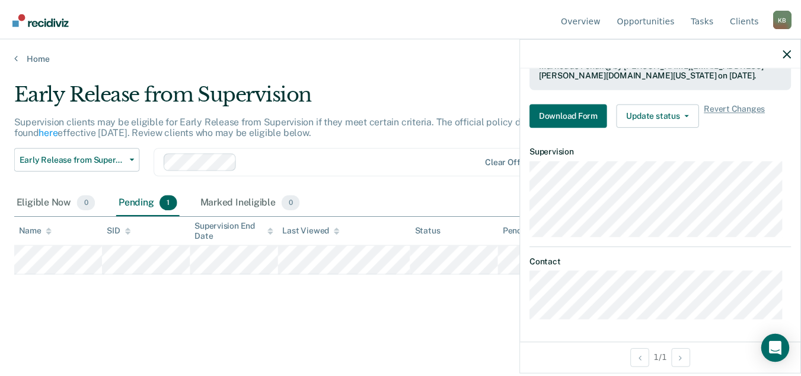
scroll to position [263, 0]
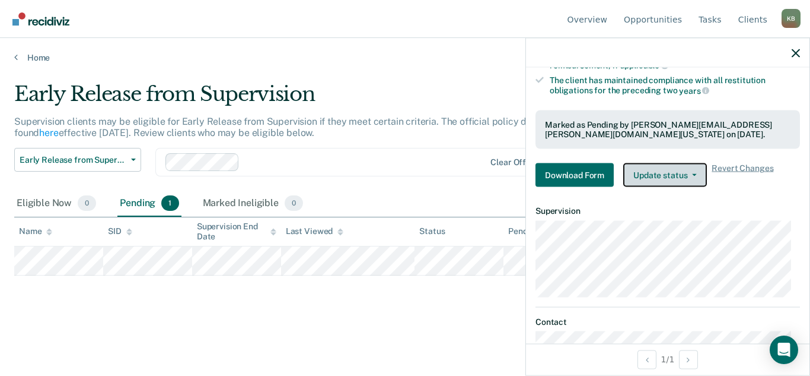
click at [666, 179] on button "Update status" at bounding box center [666, 175] width 84 height 24
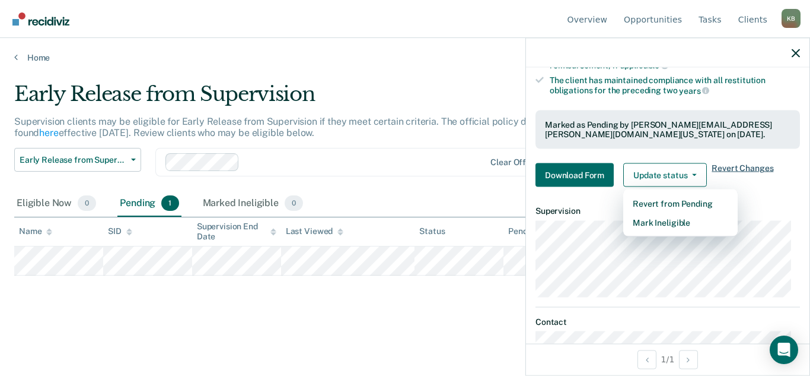
click at [746, 164] on span "Revert Changes" at bounding box center [743, 175] width 62 height 24
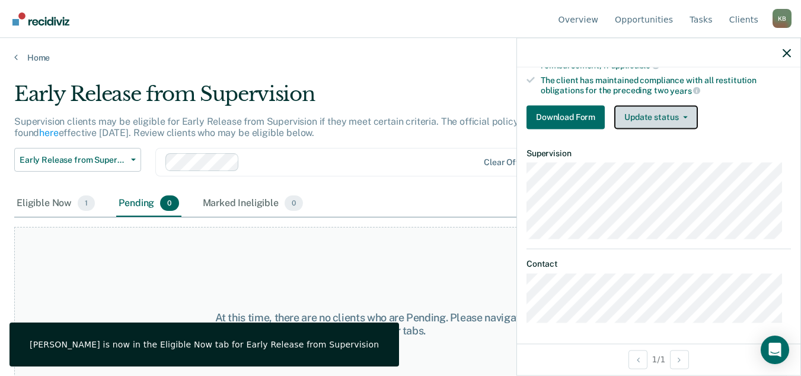
click at [666, 116] on button "Update status" at bounding box center [657, 117] width 84 height 24
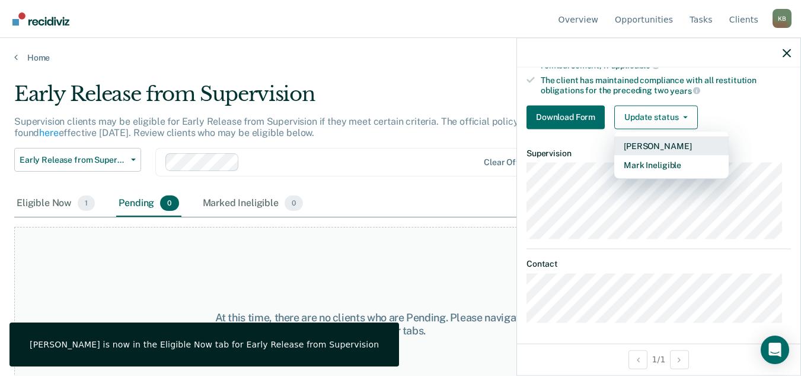
click at [670, 145] on button "[PERSON_NAME]" at bounding box center [672, 145] width 114 height 19
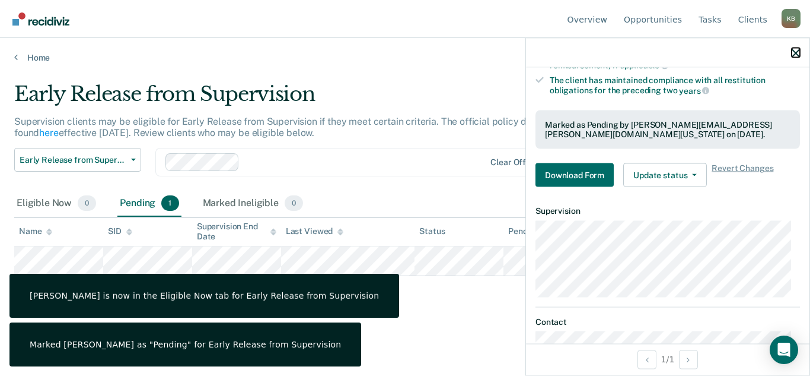
click at [799, 50] on icon "button" at bounding box center [796, 53] width 8 height 8
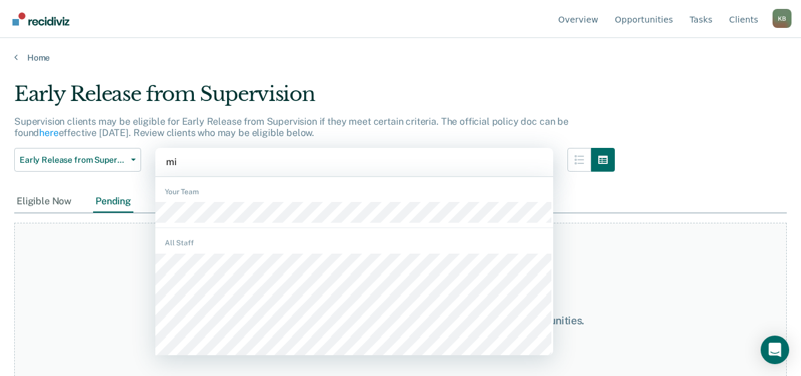
type input "mir"
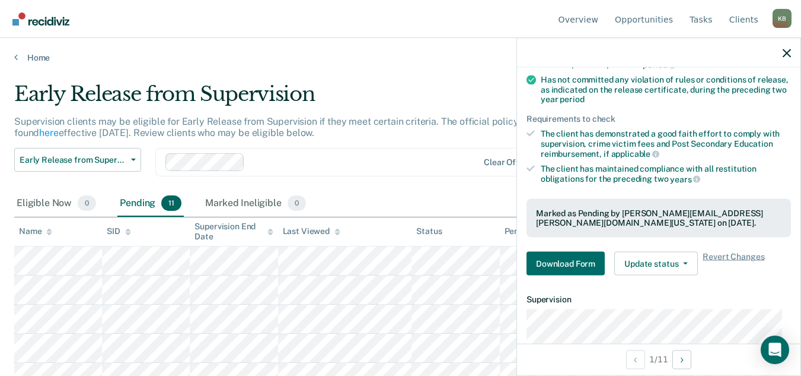
scroll to position [297, 0]
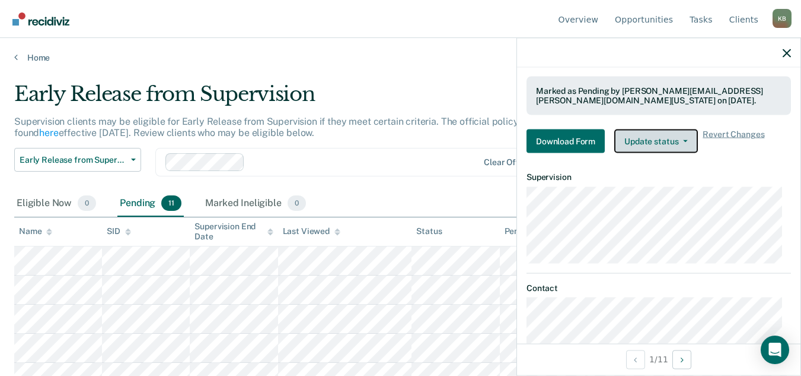
click at [682, 144] on button "Update status" at bounding box center [657, 141] width 84 height 24
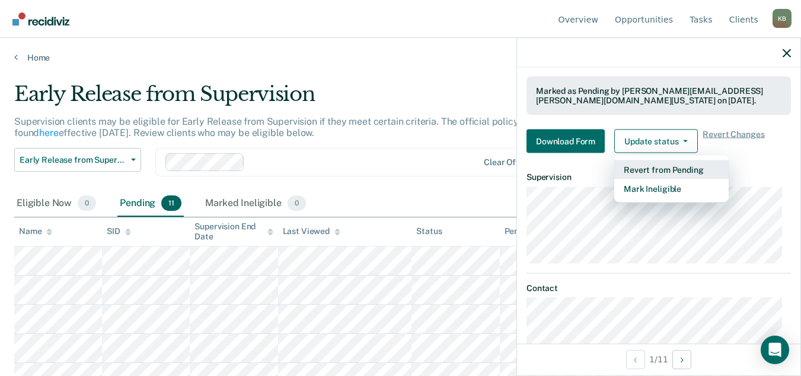
click at [678, 166] on button "Revert from Pending" at bounding box center [672, 169] width 114 height 19
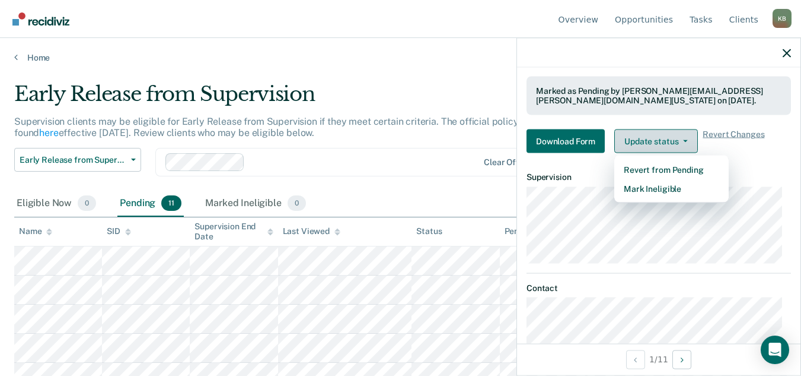
scroll to position [238, 0]
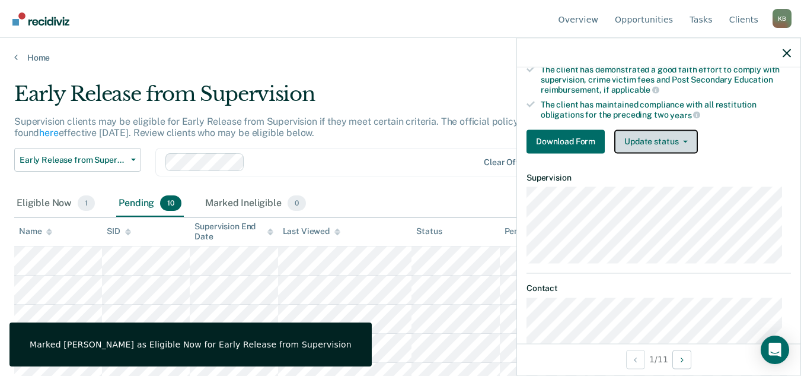
click at [681, 137] on button "Update status" at bounding box center [657, 141] width 84 height 24
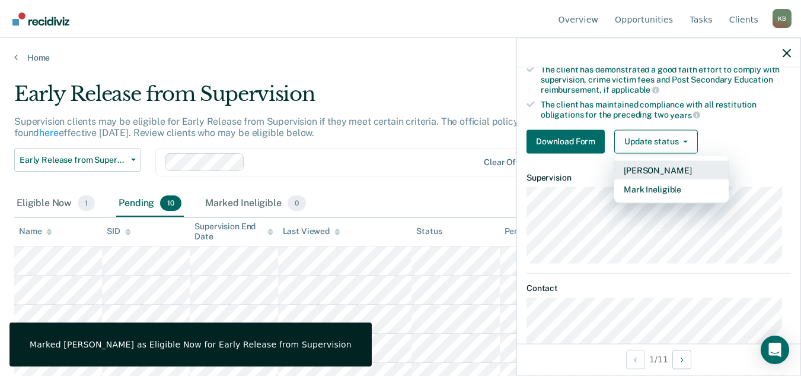
click at [680, 169] on button "[PERSON_NAME]" at bounding box center [672, 169] width 114 height 19
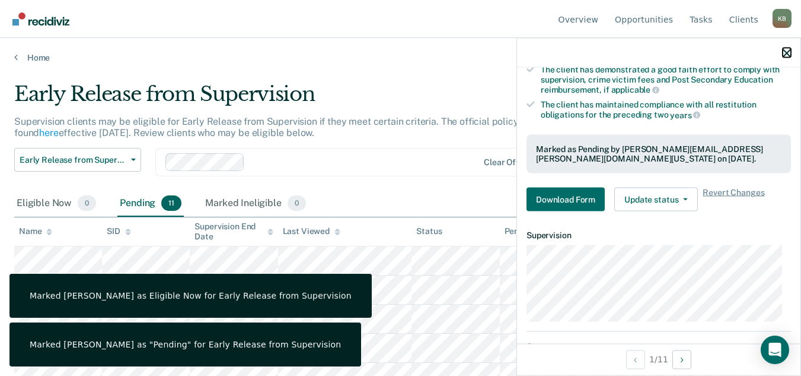
click at [787, 52] on icon "button" at bounding box center [787, 53] width 8 height 8
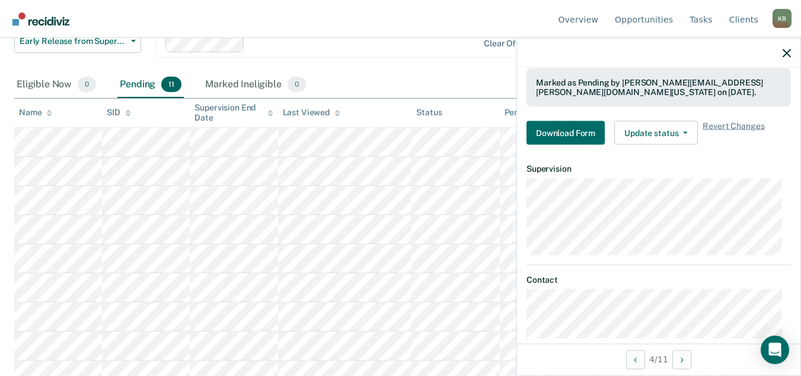
scroll to position [322, 0]
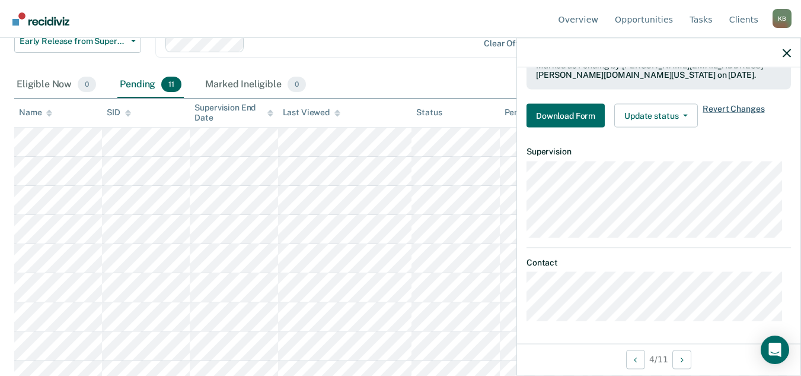
click at [721, 107] on span "Revert Changes" at bounding box center [734, 116] width 62 height 24
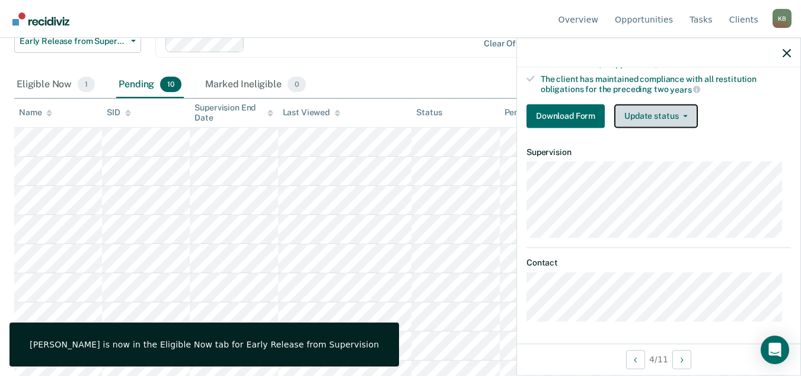
click at [674, 119] on button "Update status" at bounding box center [657, 116] width 84 height 24
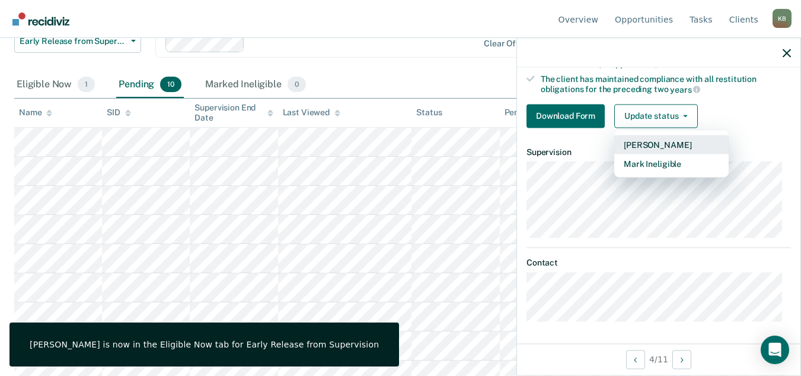
click at [672, 147] on button "[PERSON_NAME]" at bounding box center [672, 144] width 114 height 19
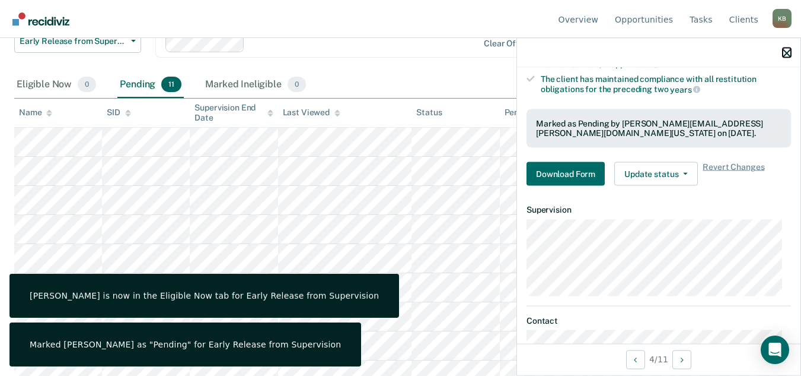
click at [788, 55] on icon "button" at bounding box center [787, 53] width 8 height 8
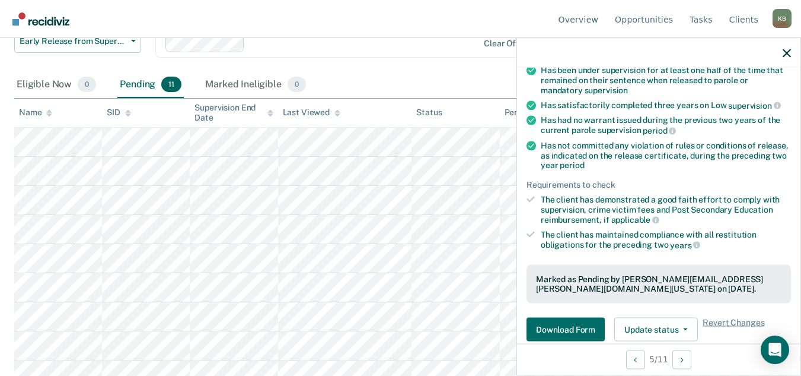
scroll to position [322, 0]
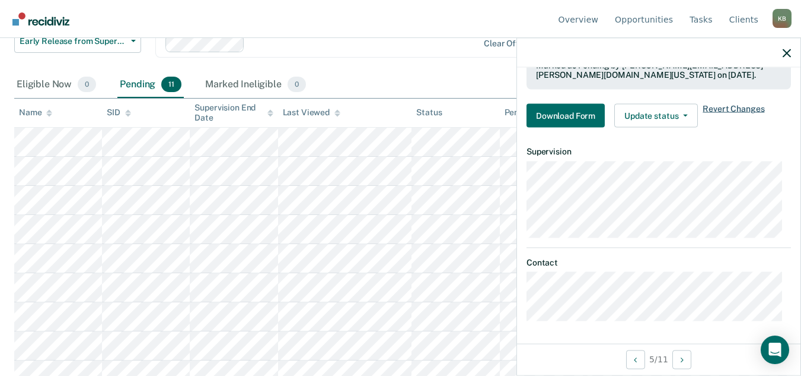
click at [729, 108] on span "Revert Changes" at bounding box center [734, 116] width 62 height 24
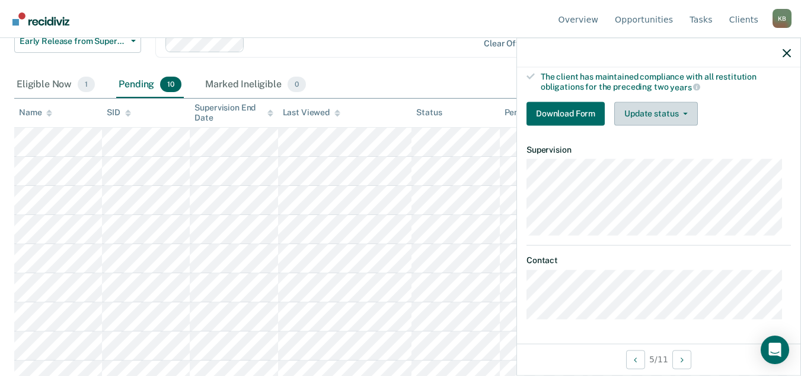
scroll to position [264, 0]
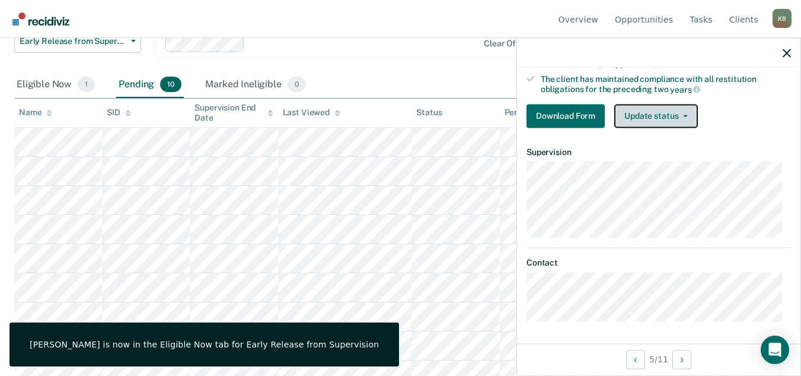
click at [673, 123] on button "Update status" at bounding box center [657, 116] width 84 height 24
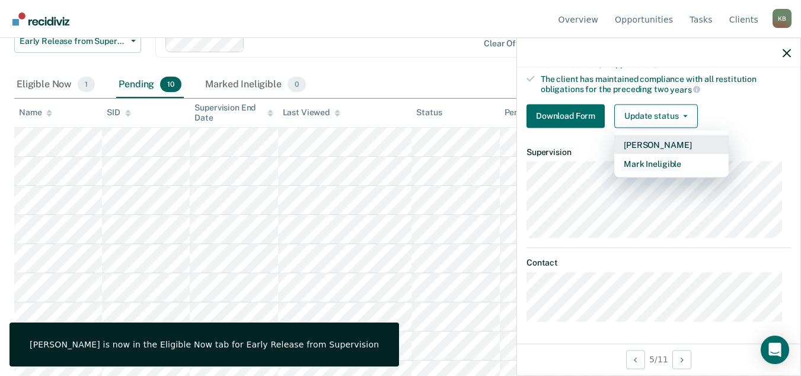
click at [672, 141] on button "[PERSON_NAME]" at bounding box center [672, 144] width 114 height 19
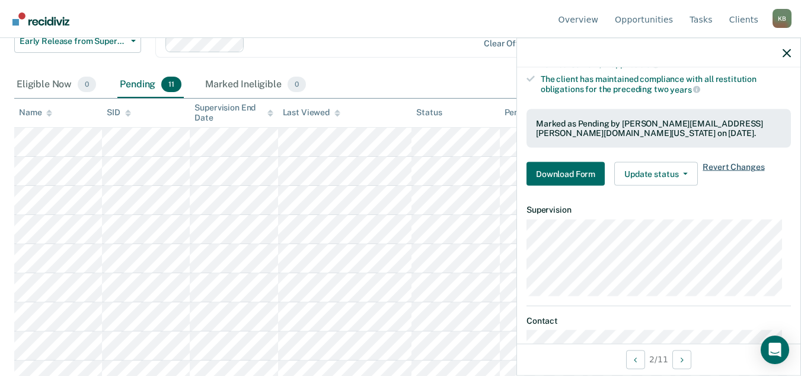
click at [720, 168] on span "Revert Changes" at bounding box center [734, 174] width 62 height 24
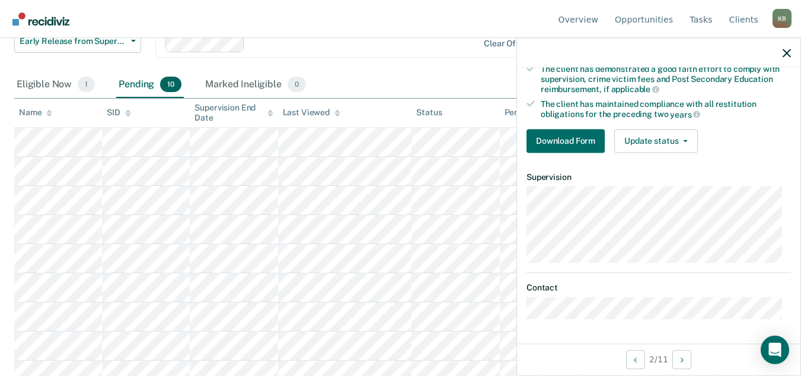
scroll to position [238, 0]
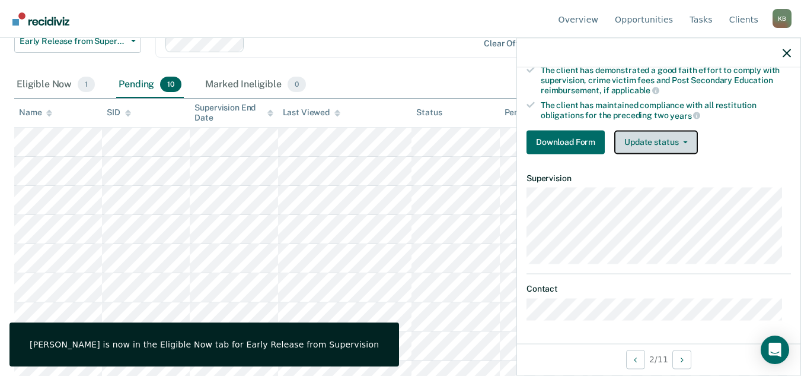
click at [674, 147] on button "Update status" at bounding box center [657, 142] width 84 height 24
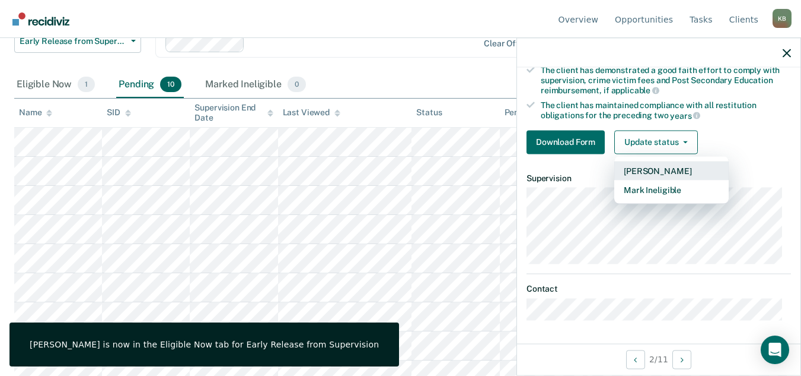
click at [670, 167] on button "[PERSON_NAME]" at bounding box center [672, 170] width 114 height 19
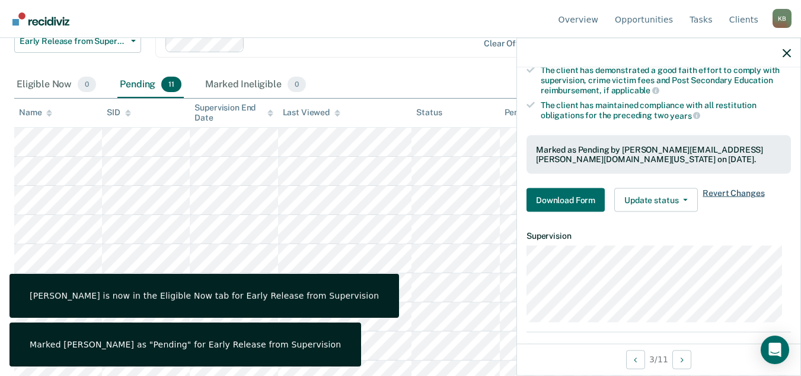
click at [719, 192] on span "Revert Changes" at bounding box center [734, 200] width 62 height 24
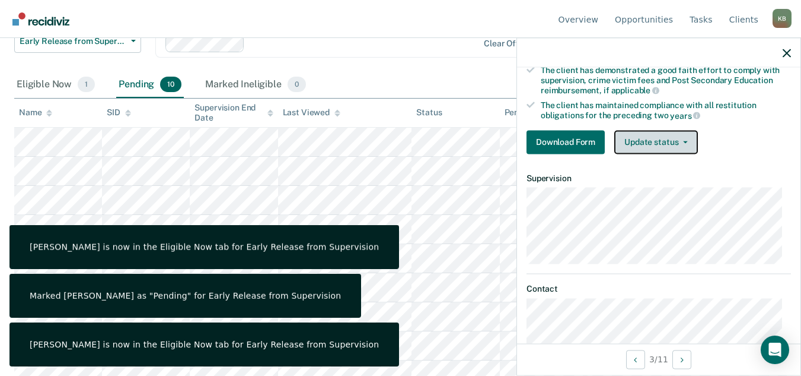
click at [673, 141] on button "Update status" at bounding box center [657, 142] width 84 height 24
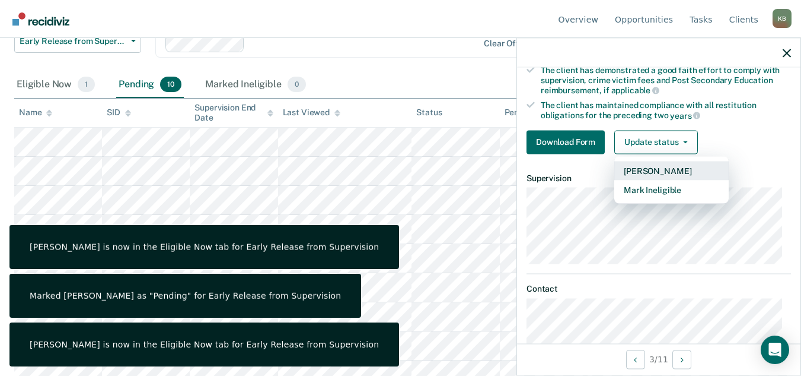
click at [671, 170] on button "[PERSON_NAME]" at bounding box center [672, 170] width 114 height 19
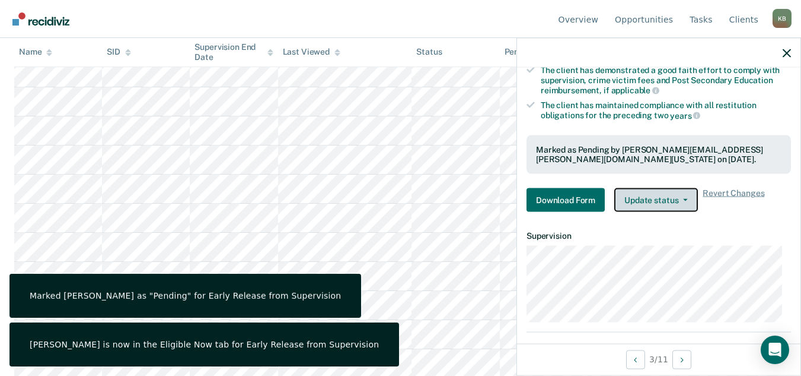
scroll to position [190, 0]
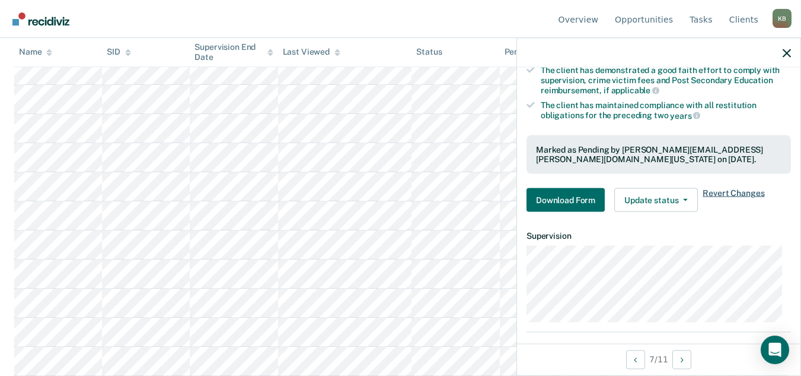
click at [739, 189] on span "Revert Changes" at bounding box center [734, 200] width 62 height 24
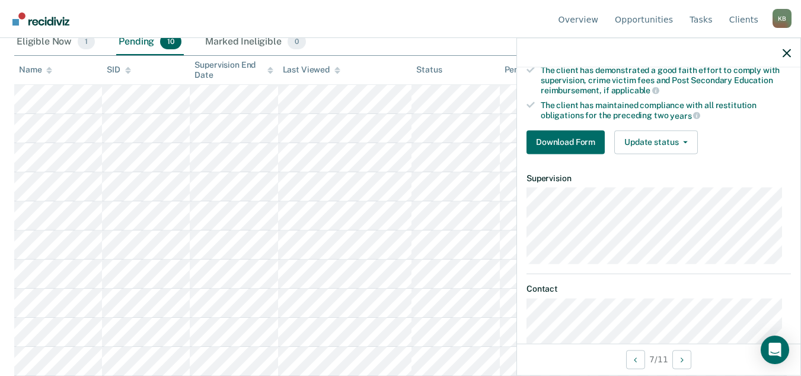
scroll to position [161, 0]
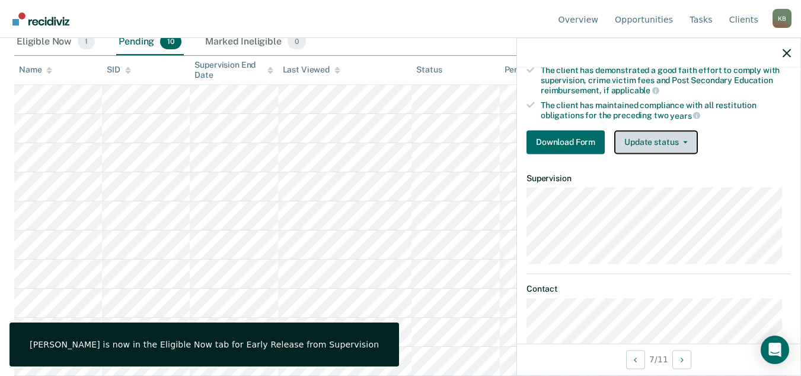
click at [661, 142] on button "Update status" at bounding box center [657, 142] width 84 height 24
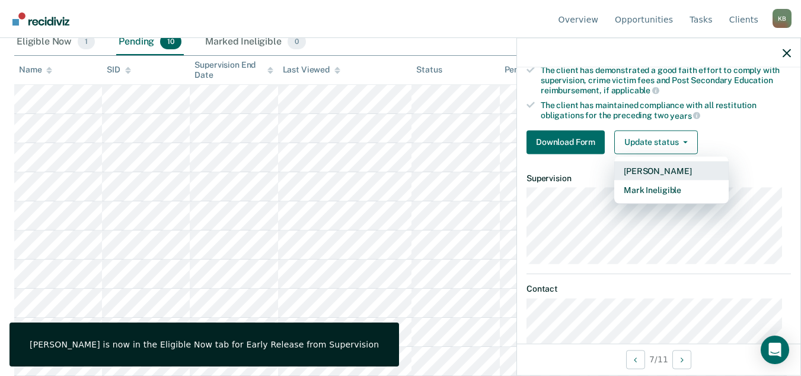
click at [665, 170] on button "[PERSON_NAME]" at bounding box center [672, 170] width 114 height 19
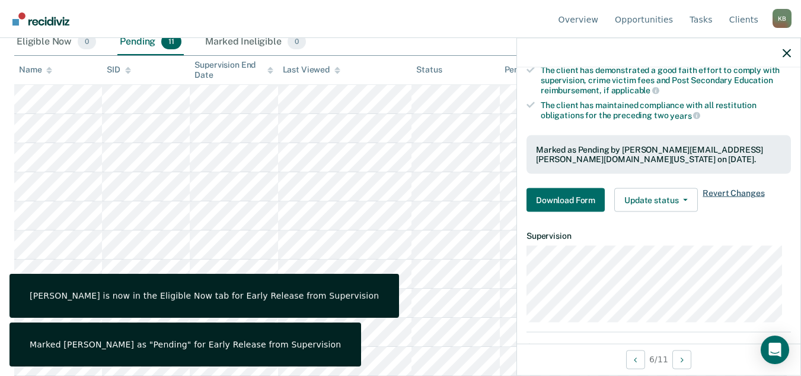
click at [724, 190] on span "Revert Changes" at bounding box center [734, 200] width 62 height 24
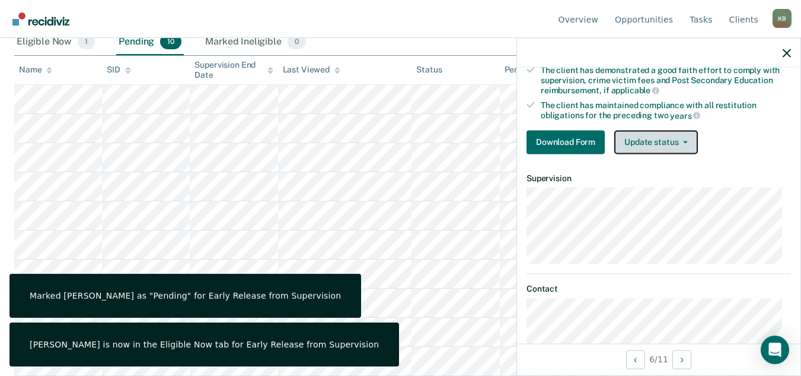
click at [658, 146] on button "Update status" at bounding box center [657, 142] width 84 height 24
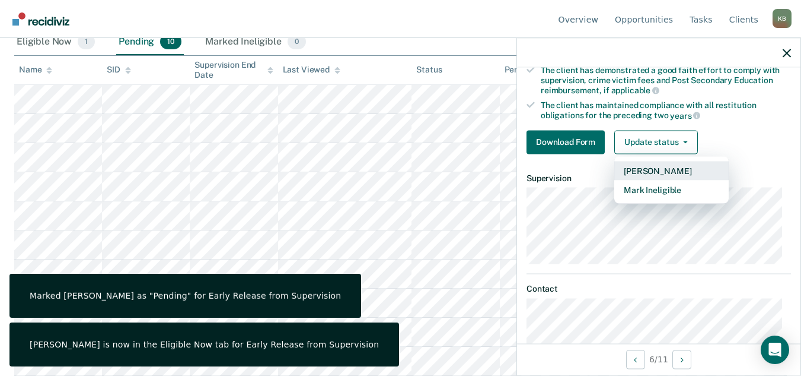
click at [654, 173] on button "[PERSON_NAME]" at bounding box center [672, 170] width 114 height 19
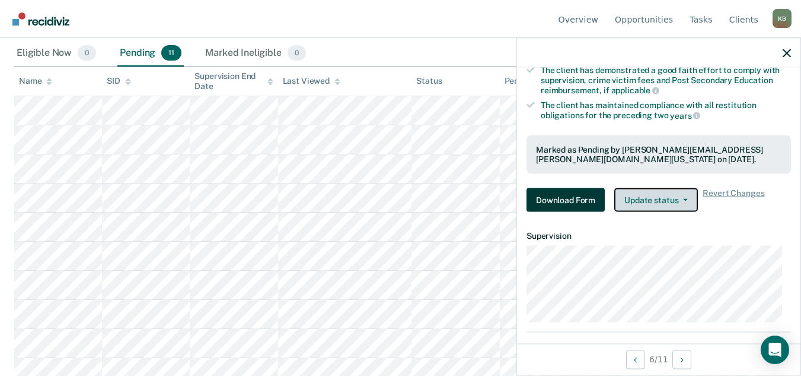
scroll to position [190, 0]
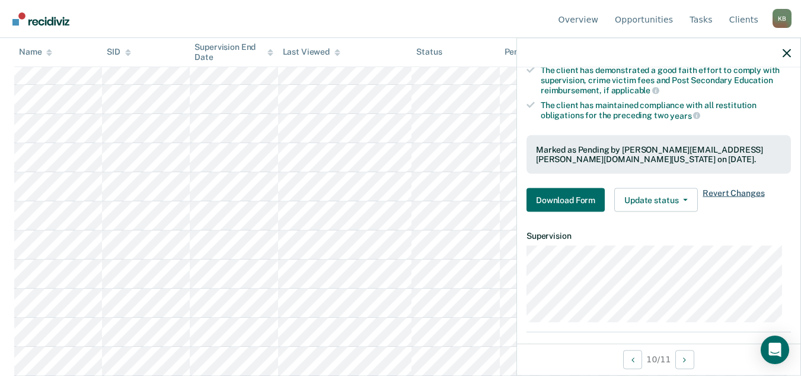
click at [746, 194] on span "Revert Changes" at bounding box center [734, 200] width 62 height 24
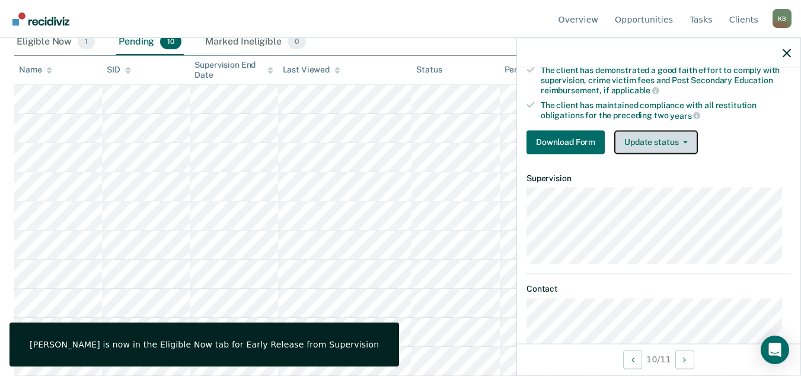
drag, startPoint x: 661, startPoint y: 143, endPoint x: 657, endPoint y: 161, distance: 18.3
click at [660, 143] on button "Update status" at bounding box center [657, 142] width 84 height 24
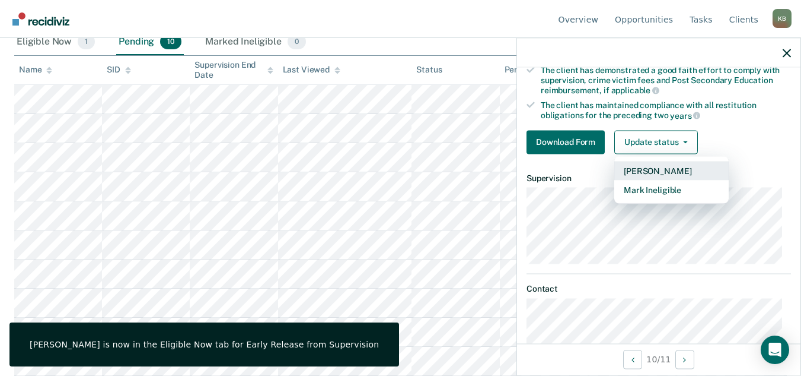
click at [657, 169] on button "[PERSON_NAME]" at bounding box center [672, 170] width 114 height 19
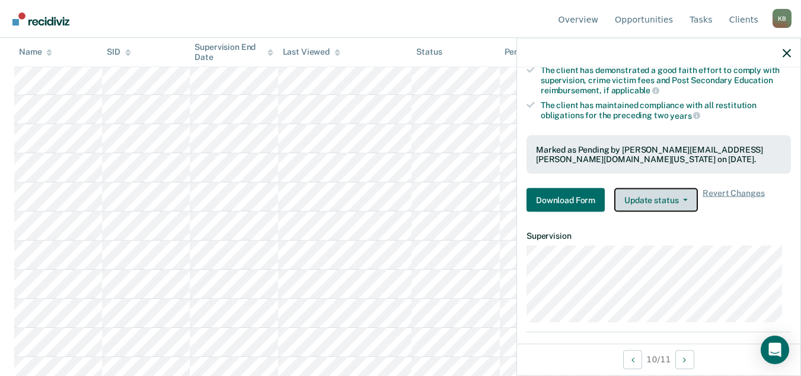
scroll to position [190, 0]
click at [732, 191] on span "Revert Changes" at bounding box center [734, 200] width 62 height 24
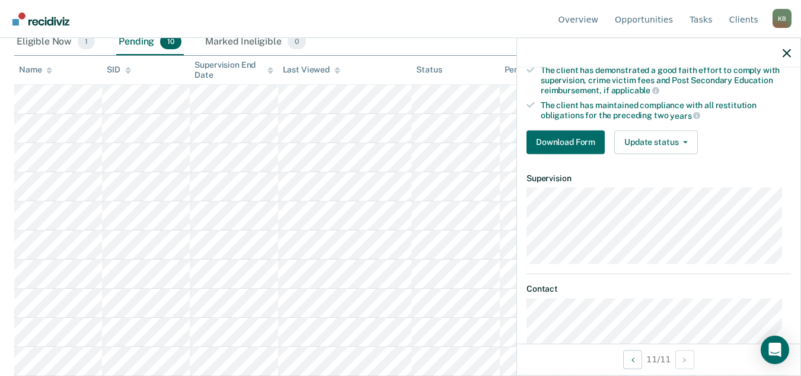
scroll to position [161, 0]
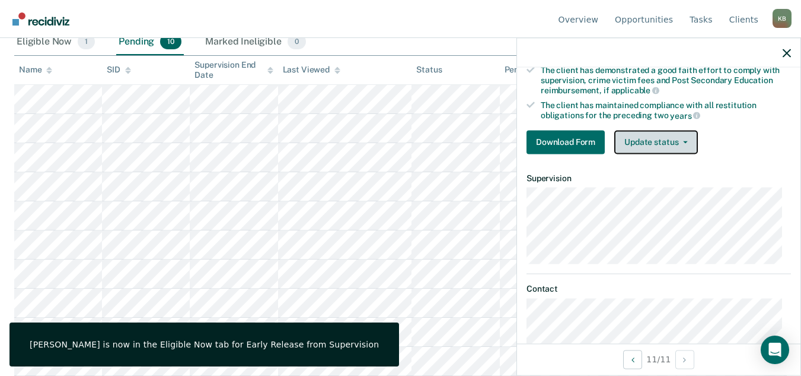
click at [664, 149] on button "Update status" at bounding box center [657, 142] width 84 height 24
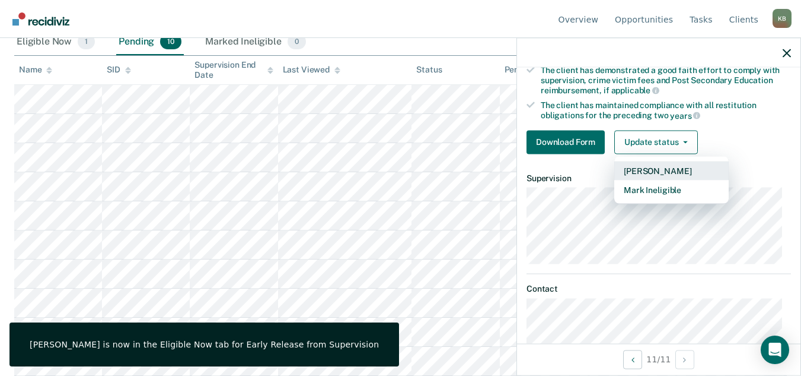
click at [666, 170] on button "[PERSON_NAME]" at bounding box center [672, 170] width 114 height 19
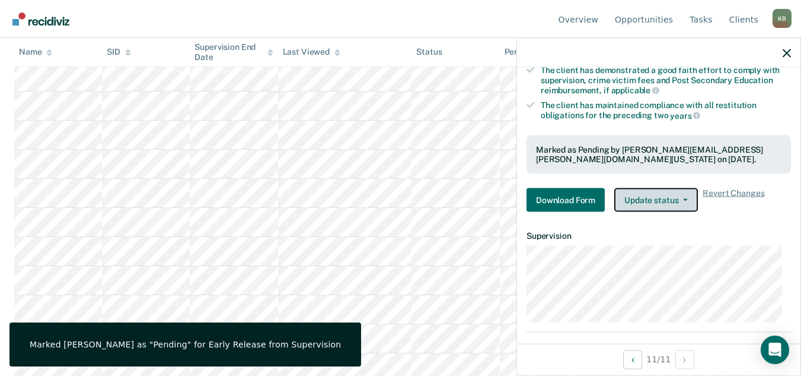
scroll to position [190, 0]
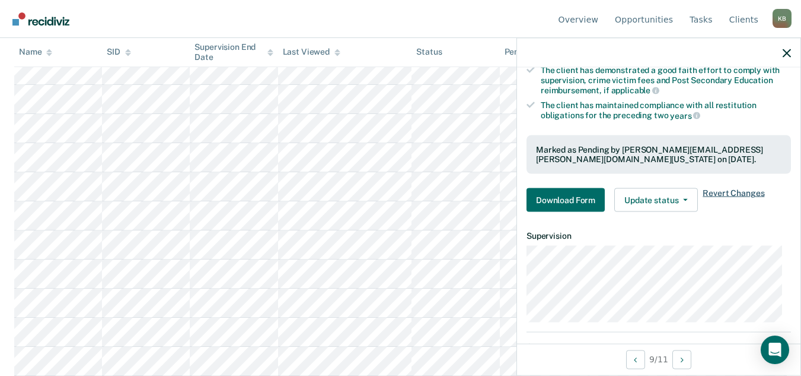
click at [727, 190] on span "Revert Changes" at bounding box center [734, 200] width 62 height 24
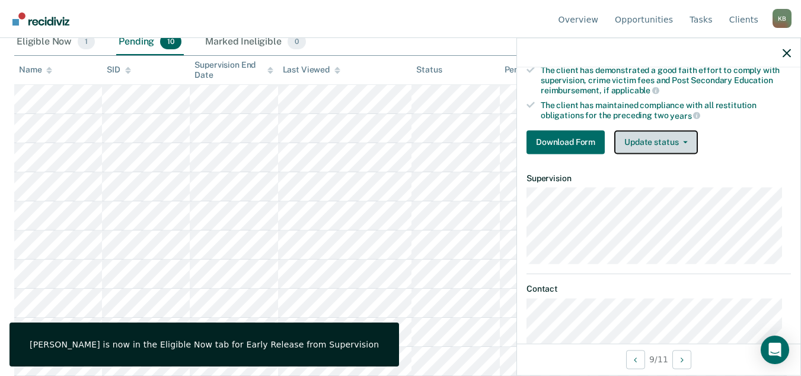
click at [665, 141] on button "Update status" at bounding box center [657, 142] width 84 height 24
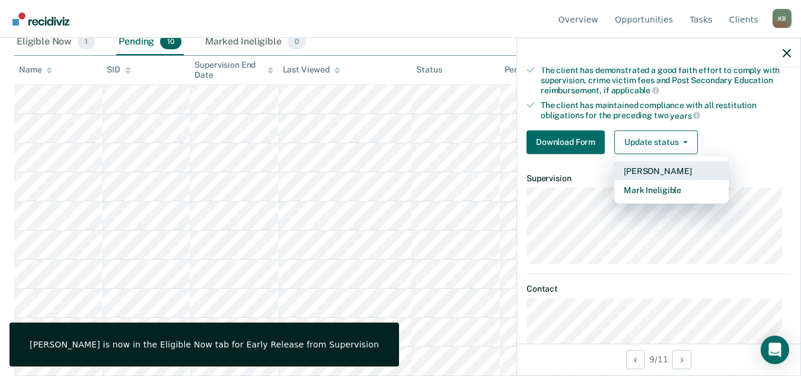
click at [662, 167] on button "[PERSON_NAME]" at bounding box center [672, 170] width 114 height 19
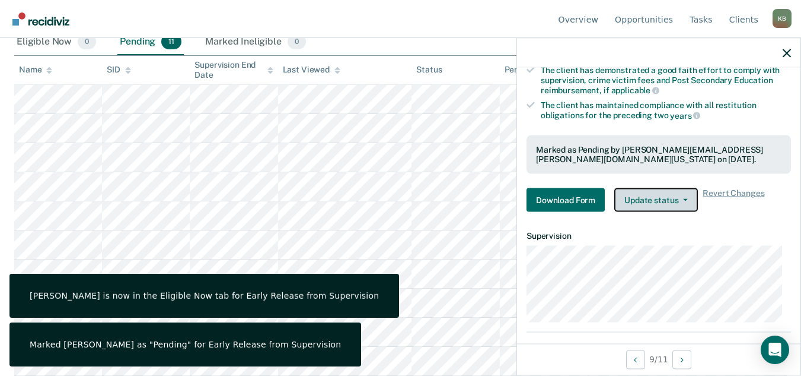
scroll to position [190, 0]
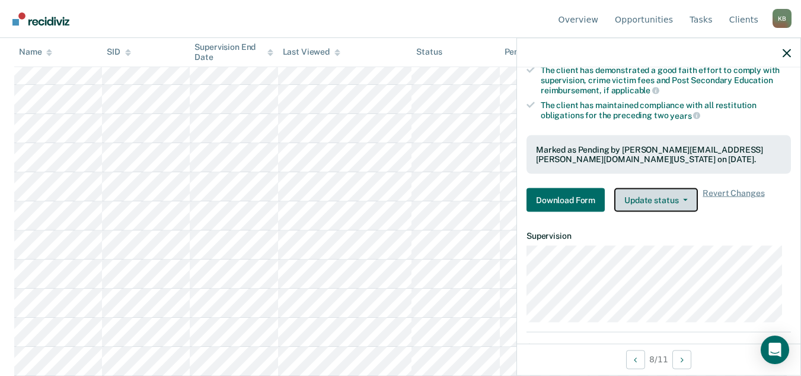
click at [677, 204] on button "Update status" at bounding box center [657, 200] width 84 height 24
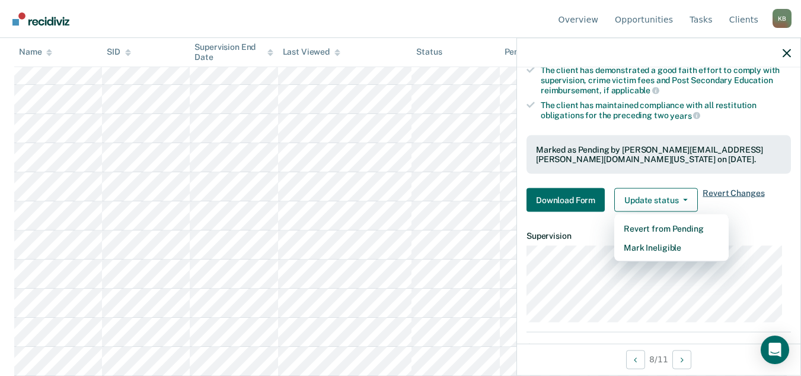
click at [729, 188] on span "Revert Changes" at bounding box center [734, 200] width 62 height 24
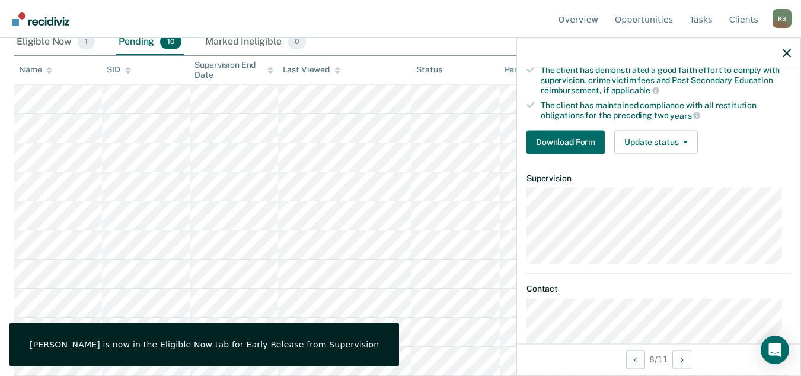
scroll to position [161, 0]
click at [669, 150] on button "Update status" at bounding box center [657, 142] width 84 height 24
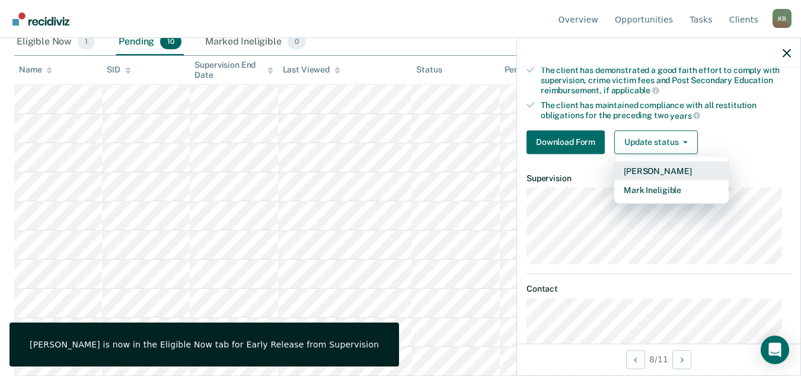
click at [670, 171] on button "[PERSON_NAME]" at bounding box center [672, 170] width 114 height 19
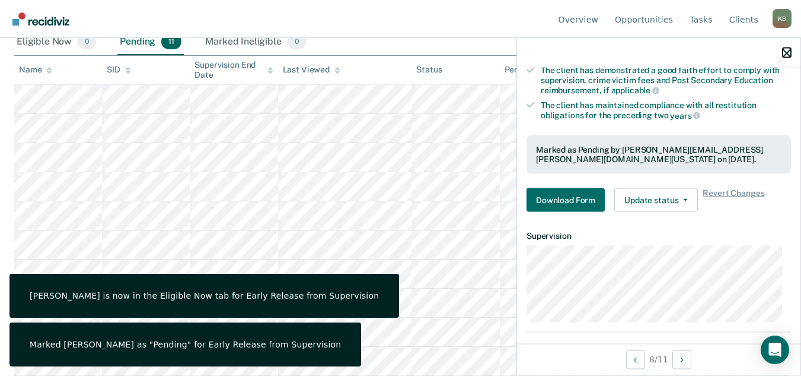
click at [789, 54] on icon "button" at bounding box center [787, 53] width 8 height 8
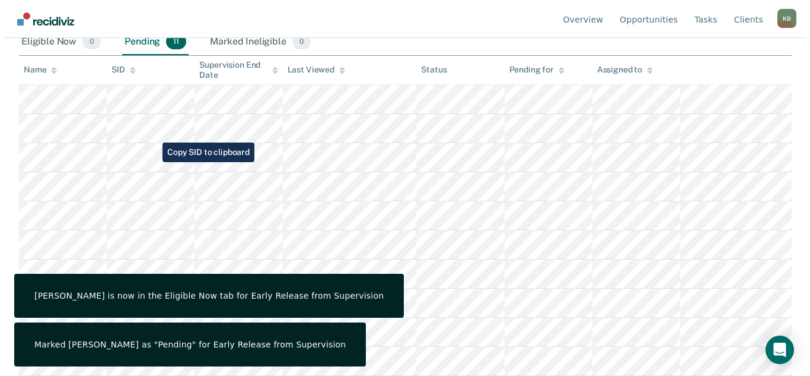
scroll to position [0, 0]
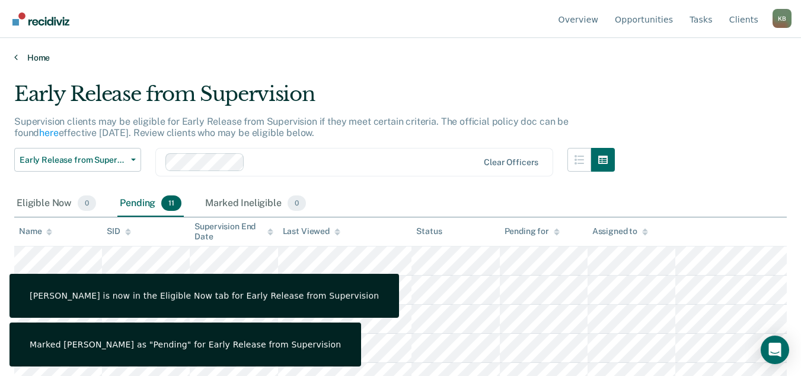
click at [37, 56] on link "Home" at bounding box center [400, 57] width 773 height 11
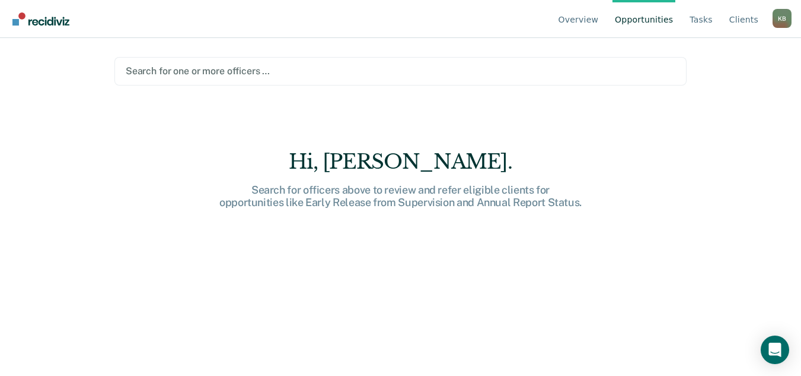
click at [189, 74] on div at bounding box center [401, 71] width 550 height 14
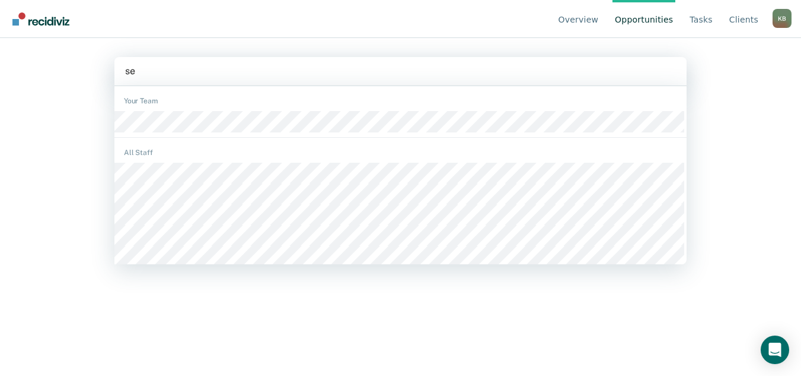
type input "sed"
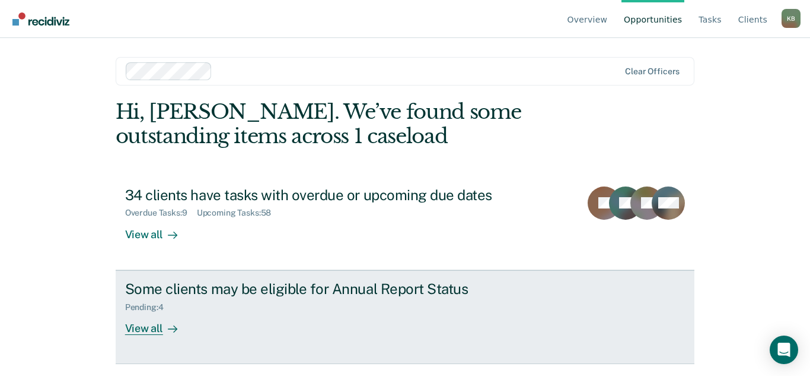
click at [157, 323] on div "View all" at bounding box center [158, 322] width 66 height 23
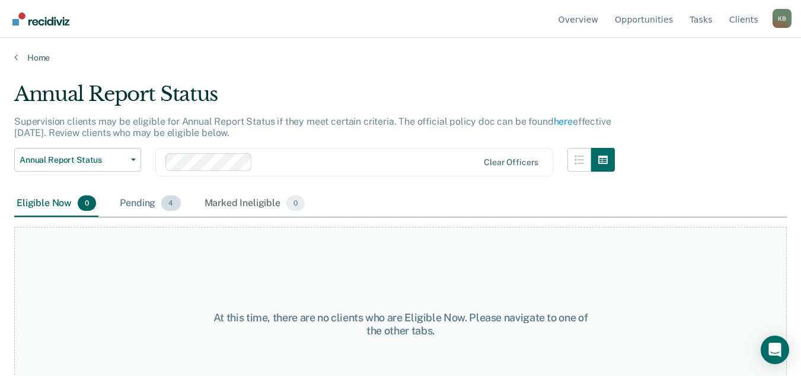
click at [160, 203] on div "Pending 4" at bounding box center [149, 203] width 65 height 26
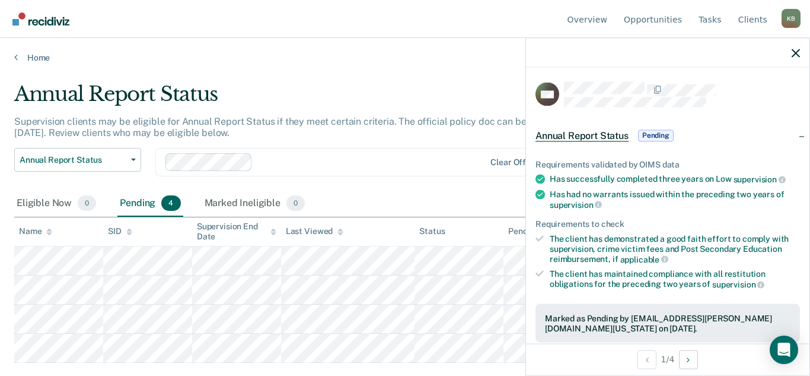
scroll to position [253, 0]
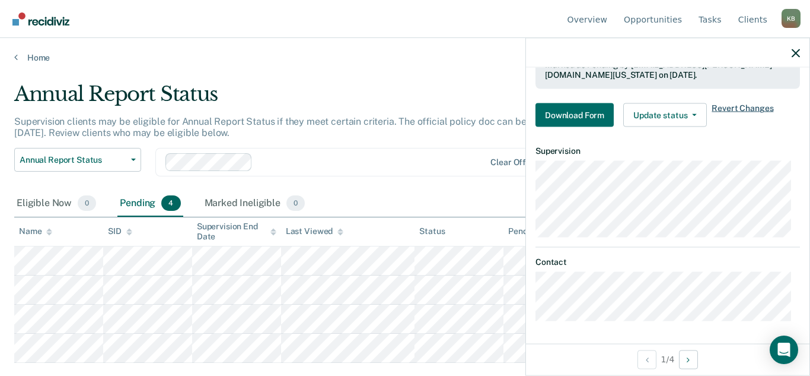
click at [736, 104] on span "Revert Changes" at bounding box center [743, 115] width 62 height 24
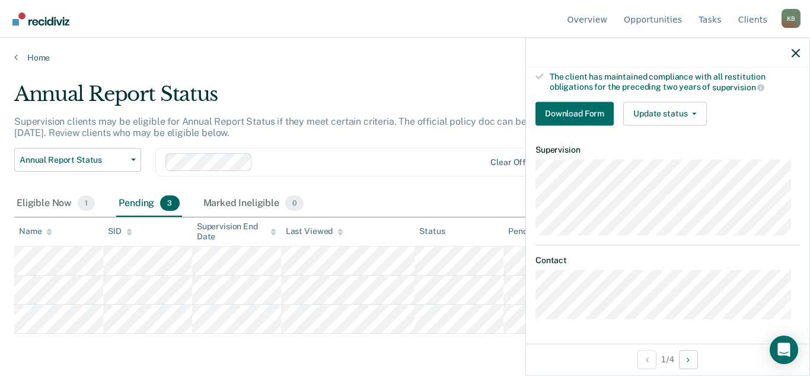
scroll to position [195, 0]
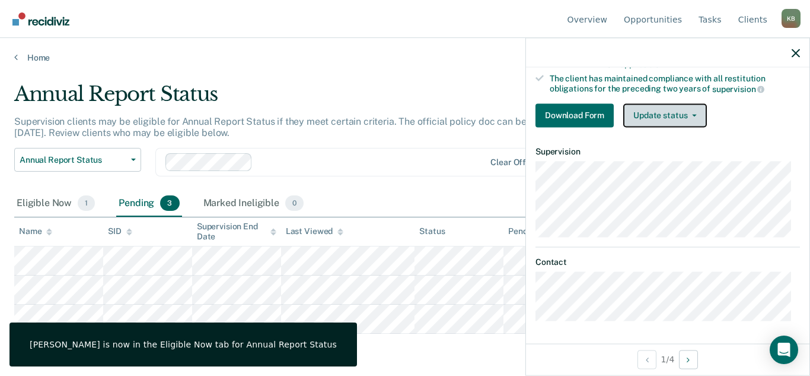
click at [688, 118] on button "Update status" at bounding box center [666, 115] width 84 height 24
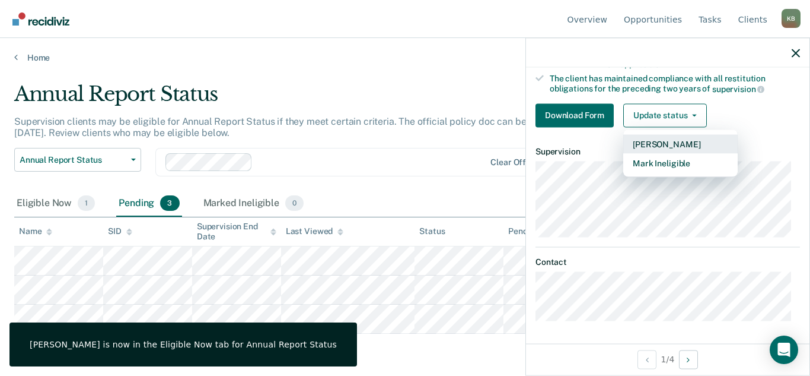
click at [679, 142] on button "[PERSON_NAME]" at bounding box center [681, 143] width 114 height 19
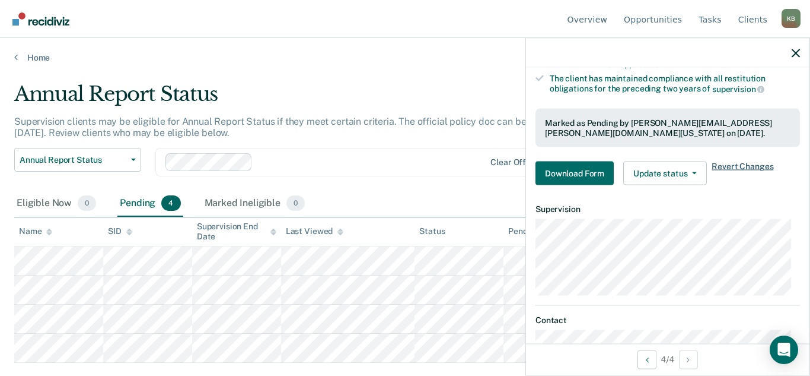
click at [734, 166] on span "Revert Changes" at bounding box center [743, 173] width 62 height 24
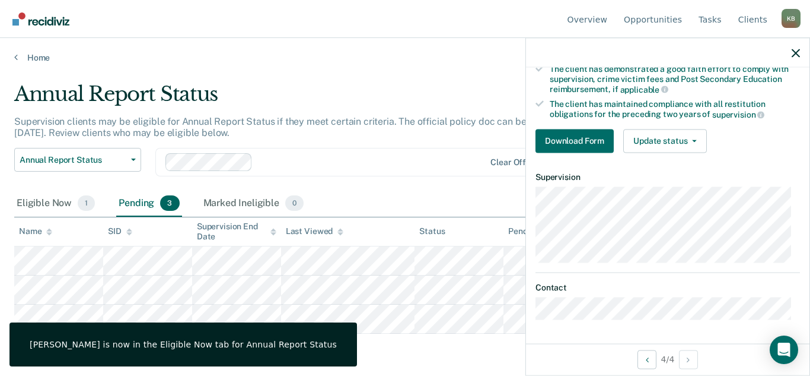
scroll to position [168, 0]
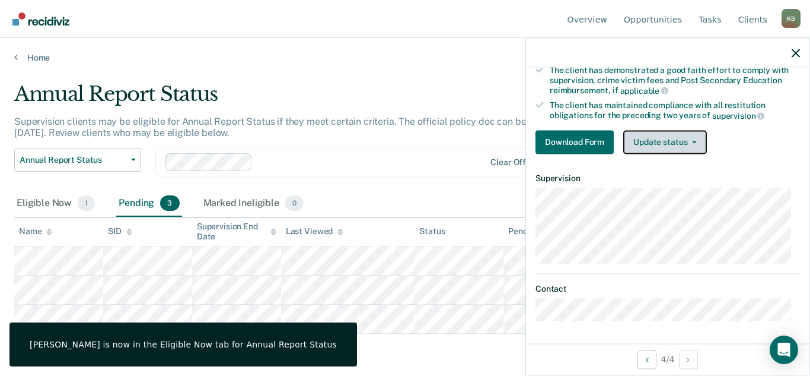
click at [677, 145] on button "Update status" at bounding box center [666, 142] width 84 height 24
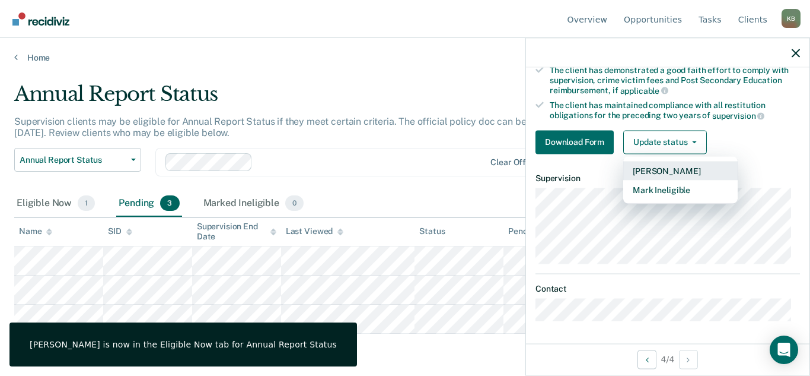
click at [677, 171] on button "[PERSON_NAME]" at bounding box center [681, 170] width 114 height 19
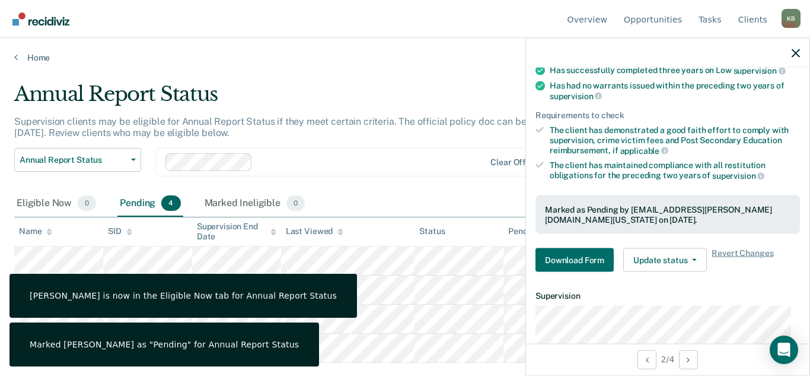
scroll to position [0, 0]
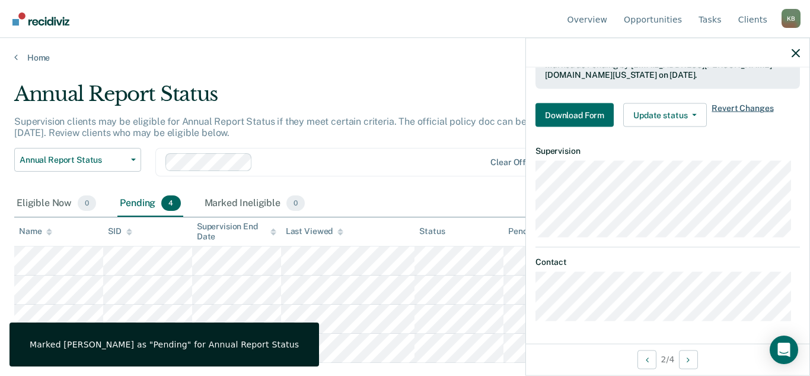
click at [733, 109] on span "Revert Changes" at bounding box center [743, 115] width 62 height 24
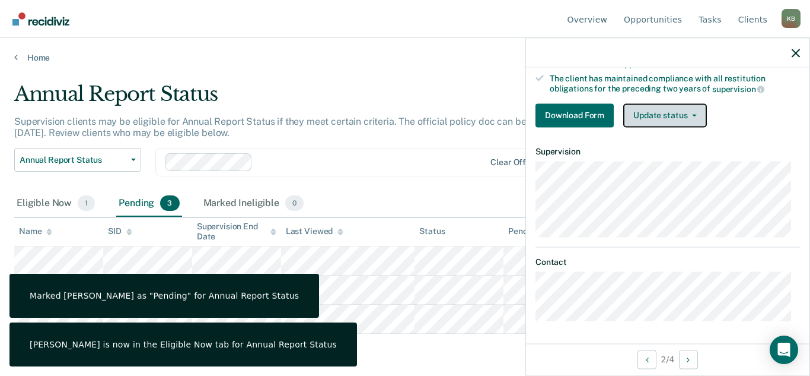
click at [699, 114] on button "Update status" at bounding box center [666, 115] width 84 height 24
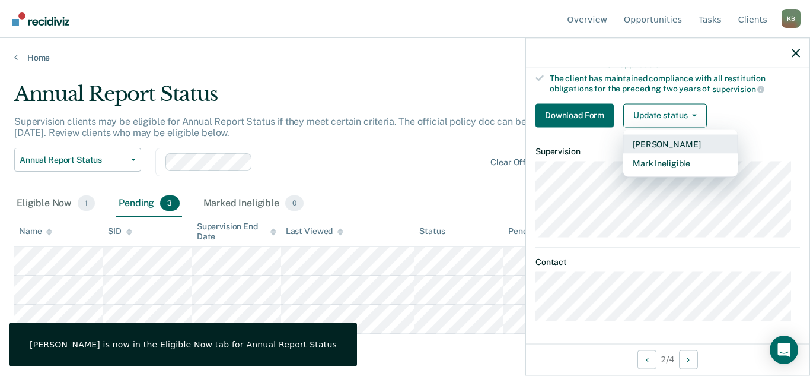
click at [692, 145] on button "[PERSON_NAME]" at bounding box center [681, 143] width 114 height 19
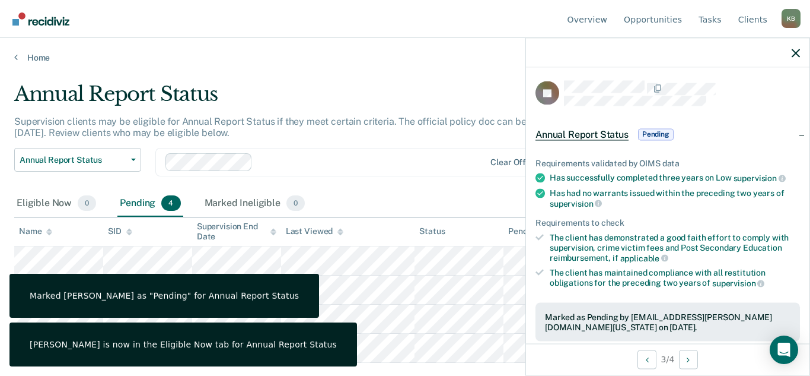
scroll to position [0, 0]
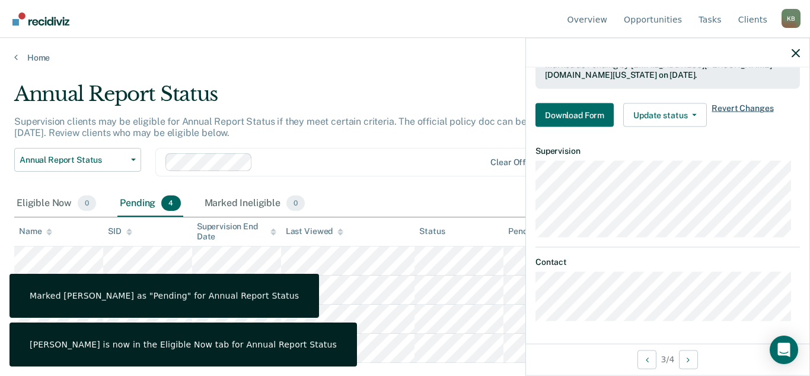
click at [740, 106] on span "Revert Changes" at bounding box center [743, 115] width 62 height 24
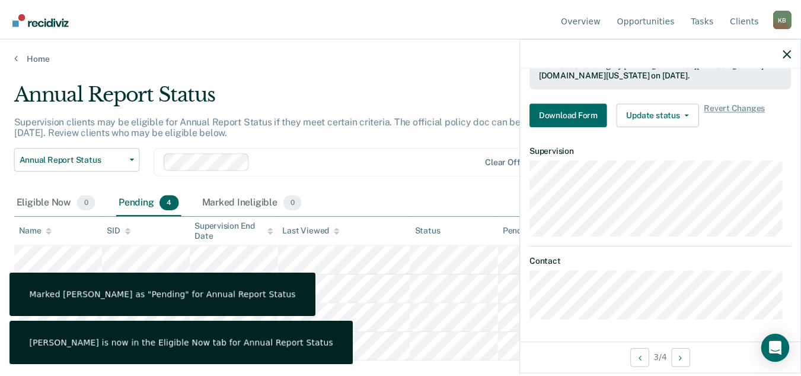
scroll to position [195, 0]
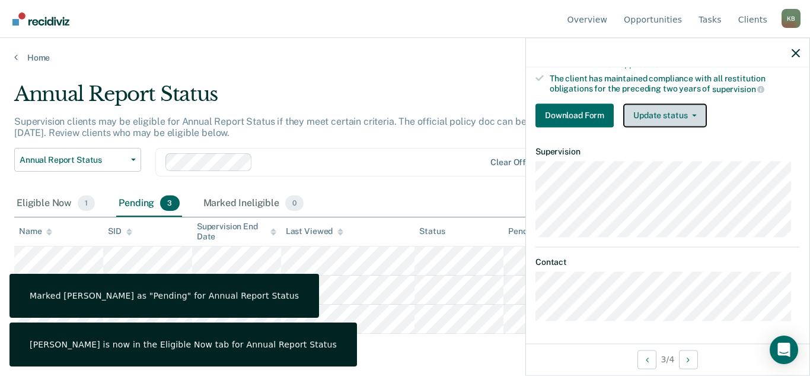
click at [691, 117] on button "Update status" at bounding box center [666, 115] width 84 height 24
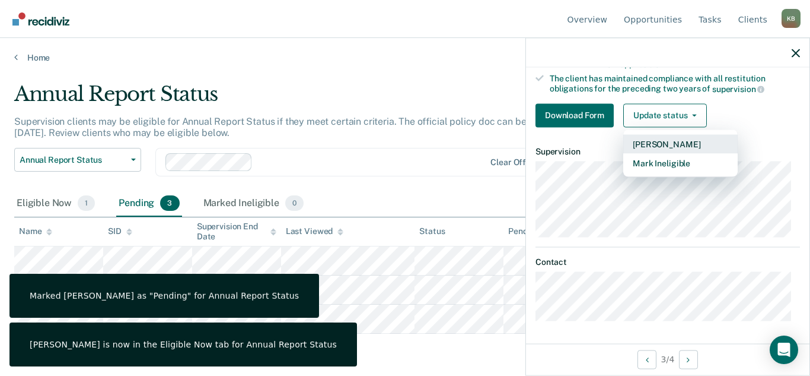
click at [687, 144] on button "[PERSON_NAME]" at bounding box center [681, 143] width 114 height 19
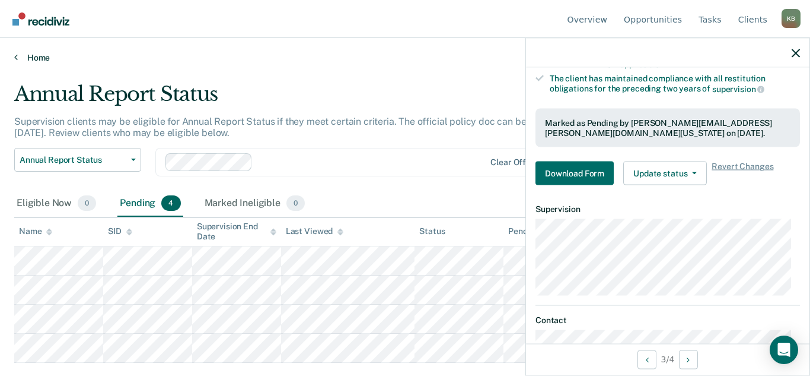
click at [40, 57] on link "Home" at bounding box center [405, 57] width 782 height 11
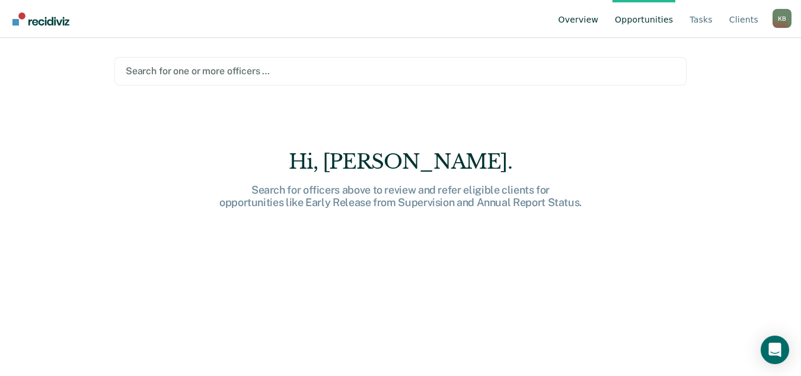
click at [601, 17] on link "Overview" at bounding box center [578, 19] width 45 height 38
